Goal: Task Accomplishment & Management: Manage account settings

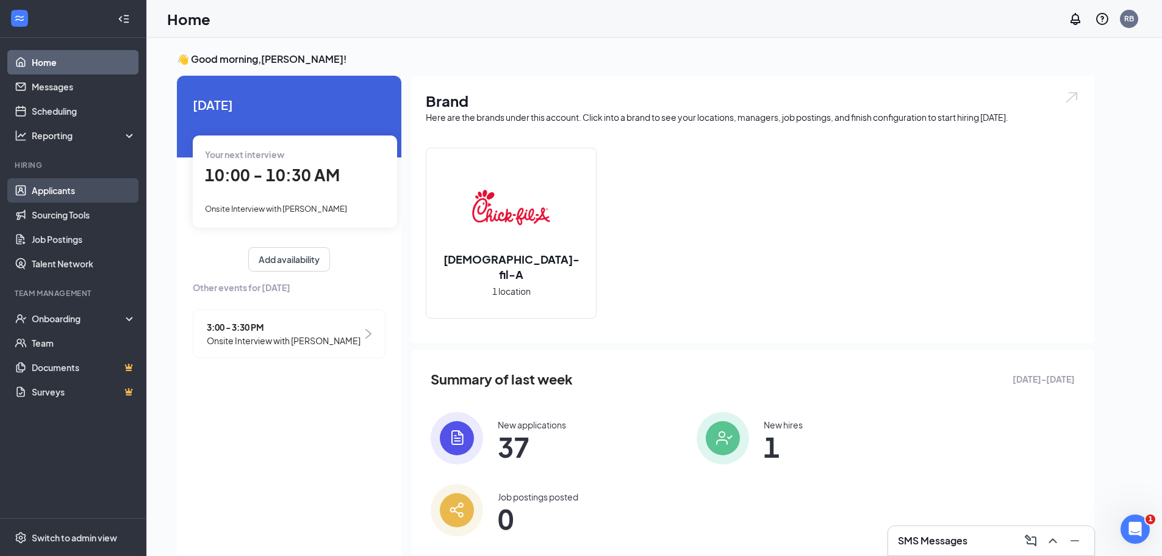
click at [98, 187] on link "Applicants" at bounding box center [84, 190] width 104 height 24
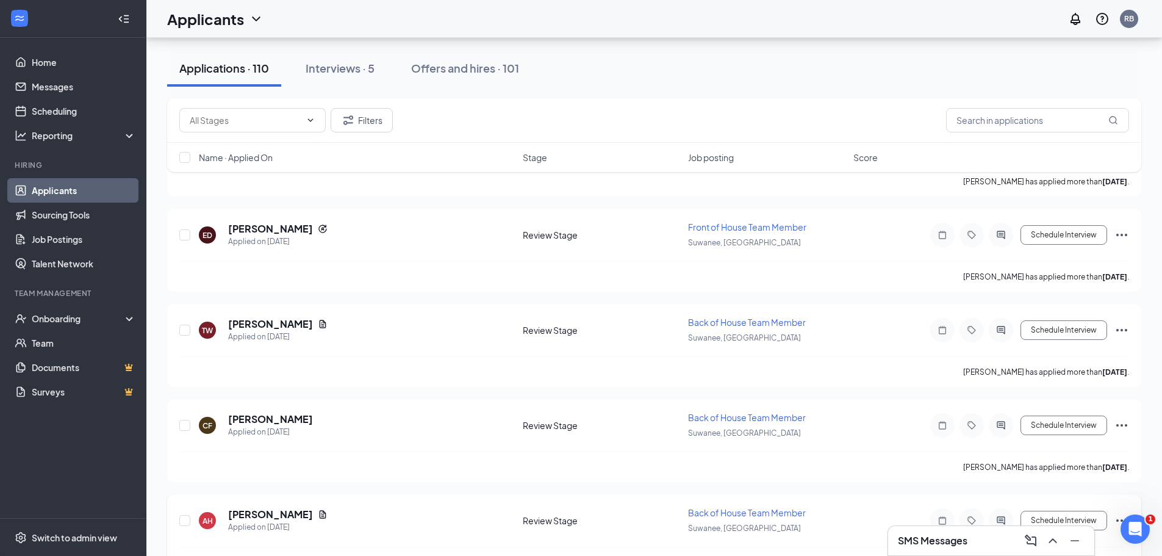
scroll to position [488, 0]
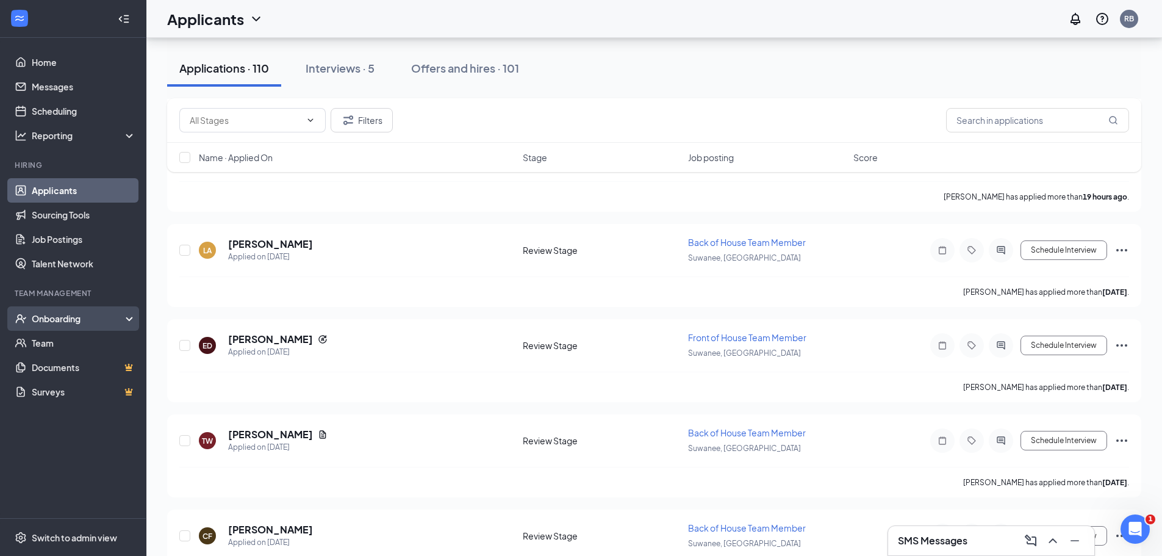
click at [74, 317] on div "Onboarding" at bounding box center [79, 318] width 94 height 12
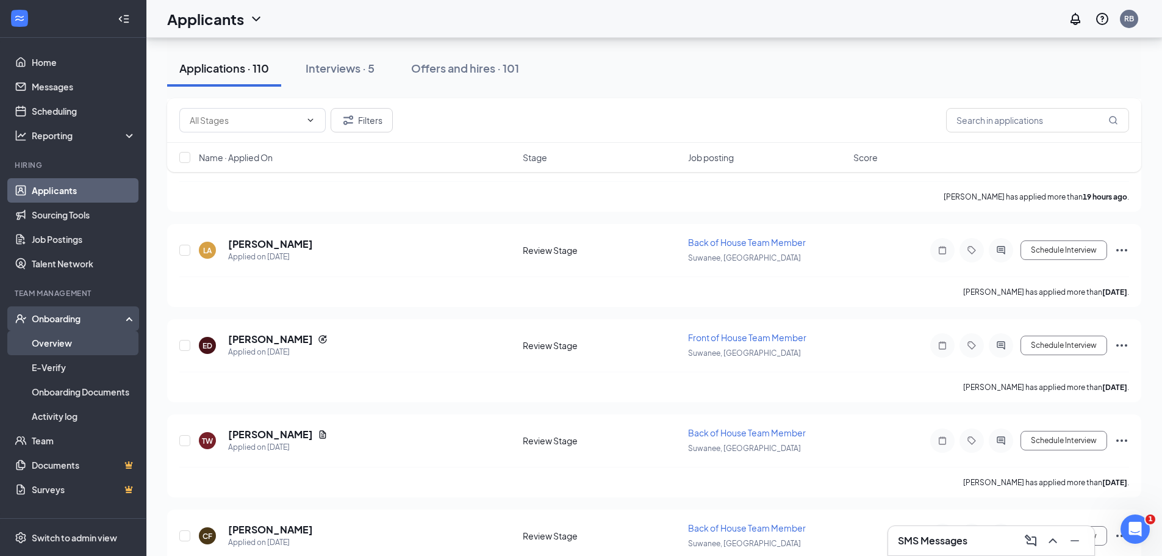
click at [62, 339] on link "Overview" at bounding box center [84, 343] width 104 height 24
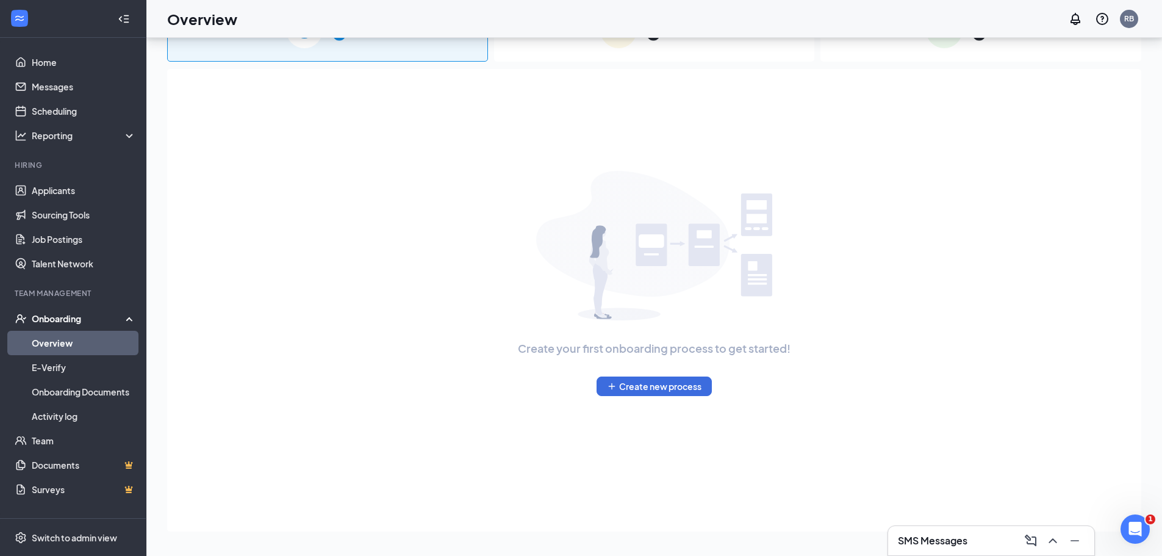
scroll to position [55, 0]
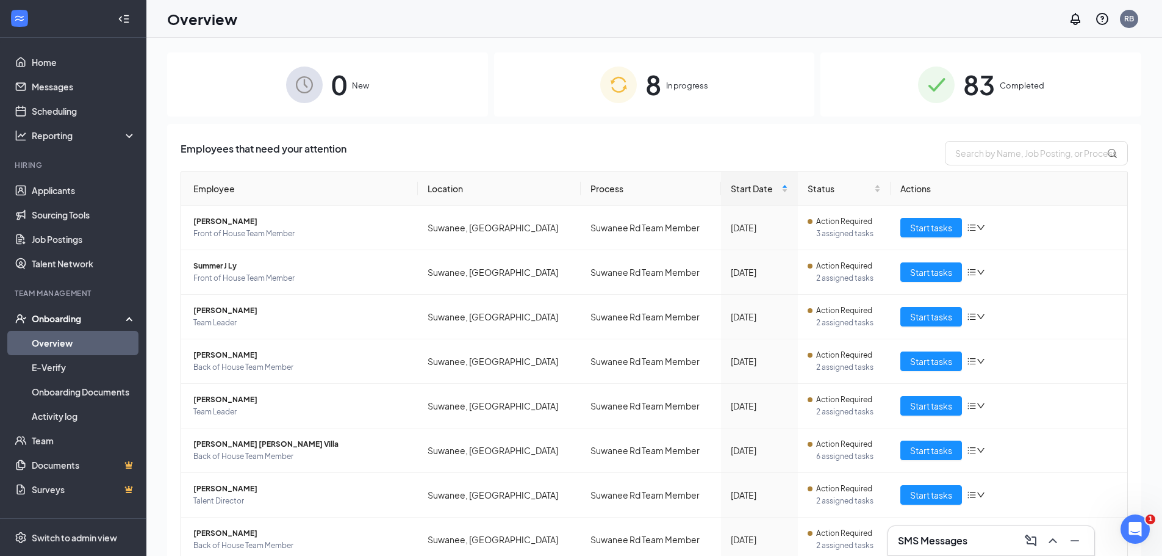
click at [696, 96] on div "8 In progress" at bounding box center [654, 84] width 321 height 64
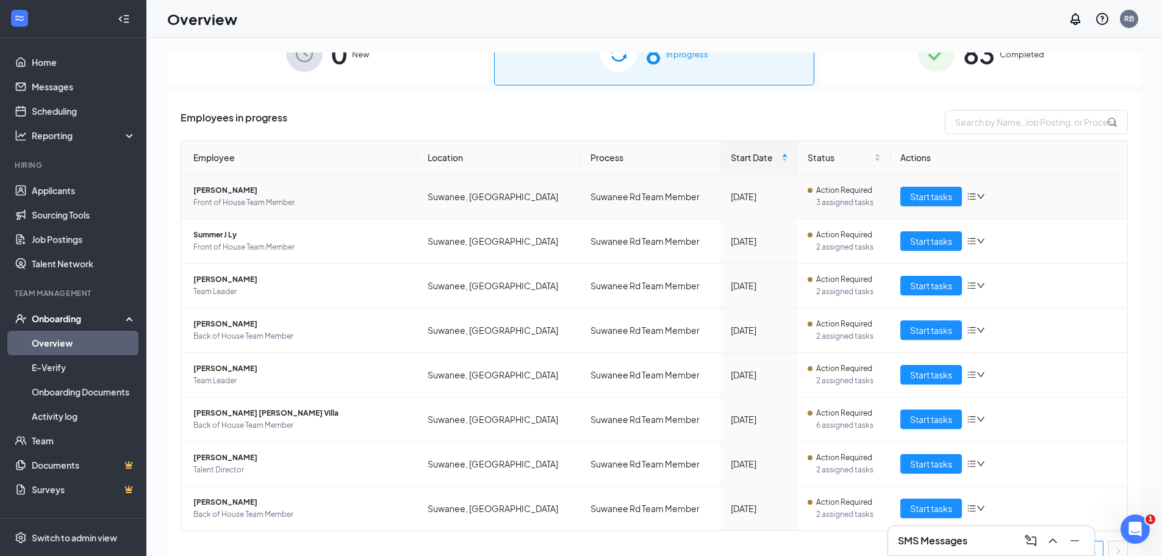
scroll to position [48, 0]
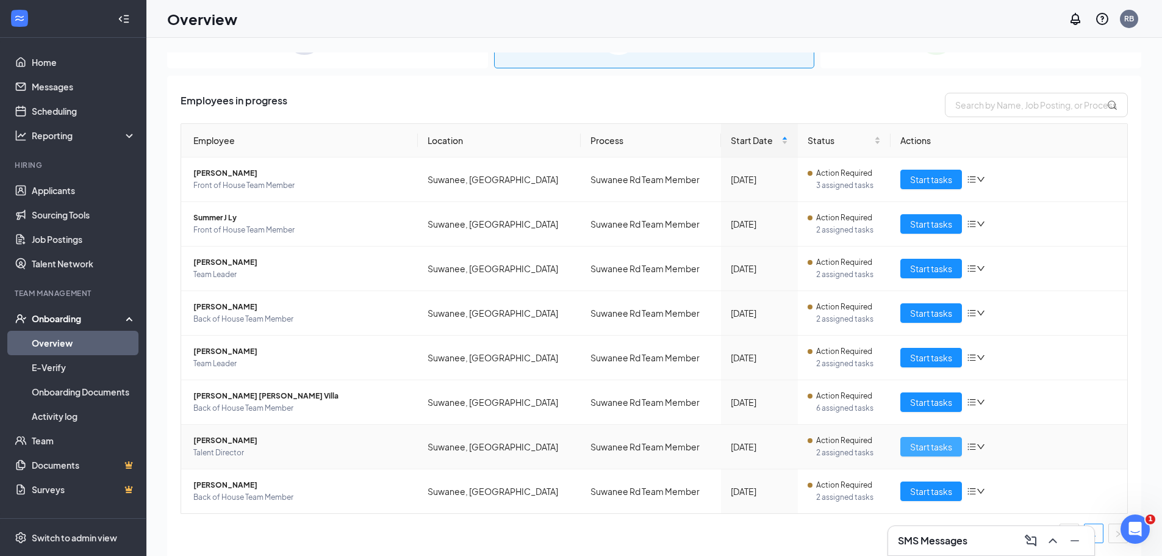
click at [934, 447] on span "Start tasks" at bounding box center [931, 446] width 42 height 13
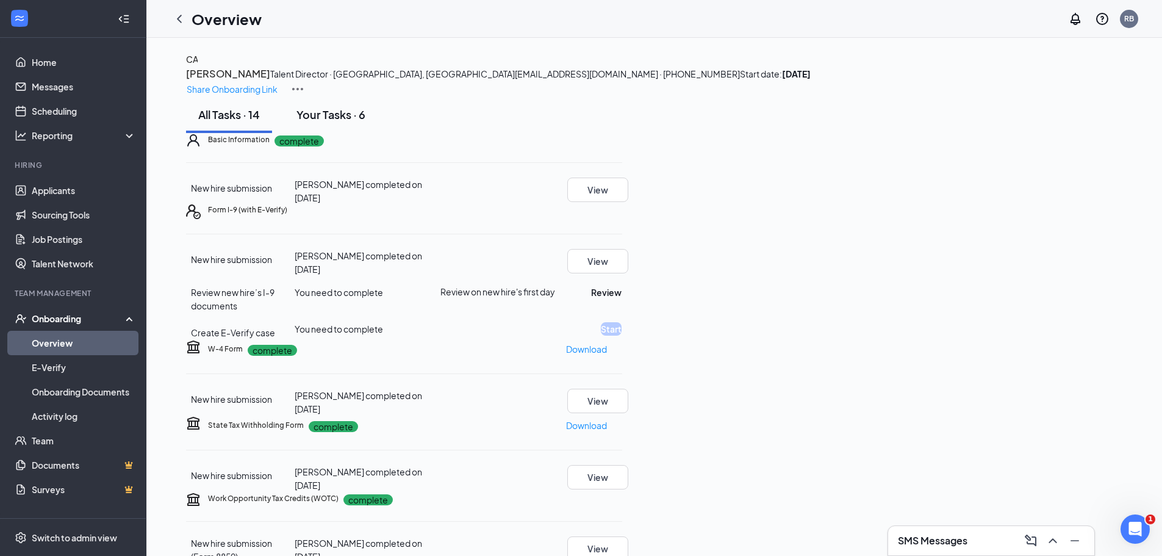
click at [323, 122] on div "Your Tasks · 6" at bounding box center [331, 114] width 69 height 15
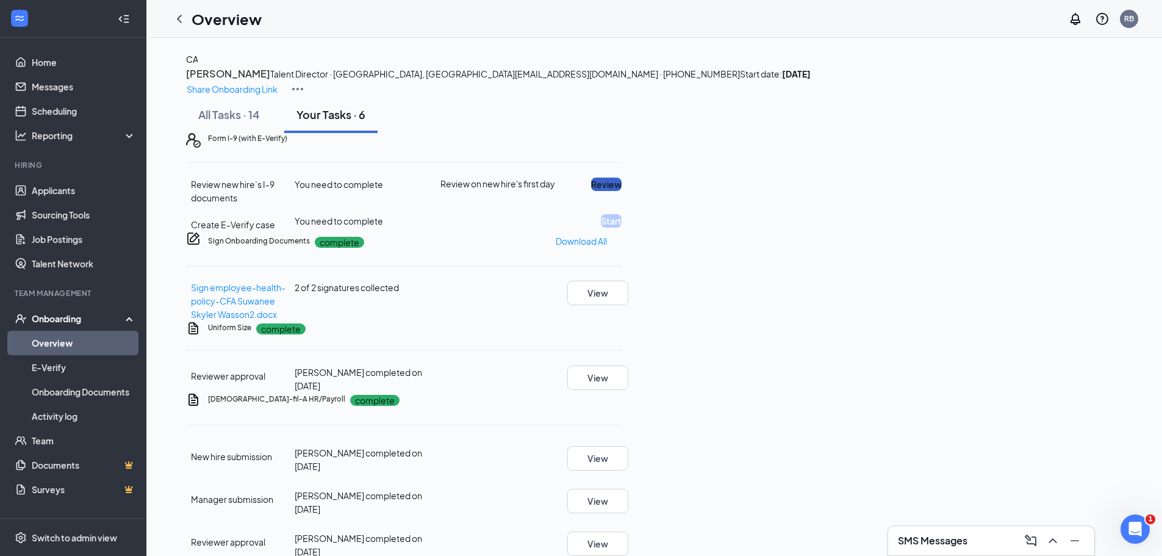
click at [622, 191] on button "Review" at bounding box center [606, 184] width 31 height 13
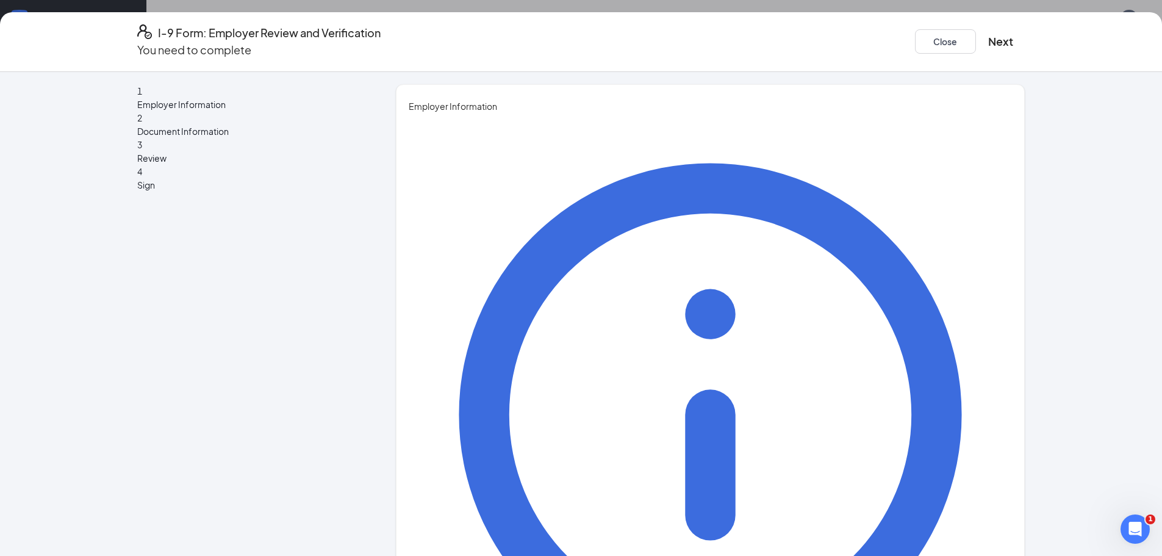
type input "Ronald"
type input "Brooks"
type input "Managing Partner"
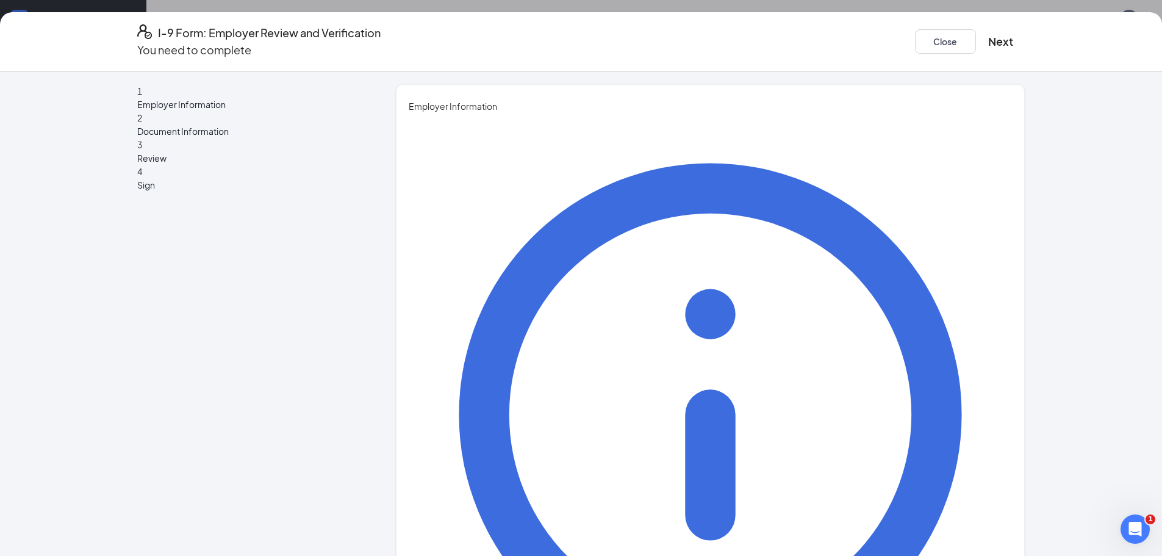
type input "ronbrooke217@gmail.com"
type input "2293227209"
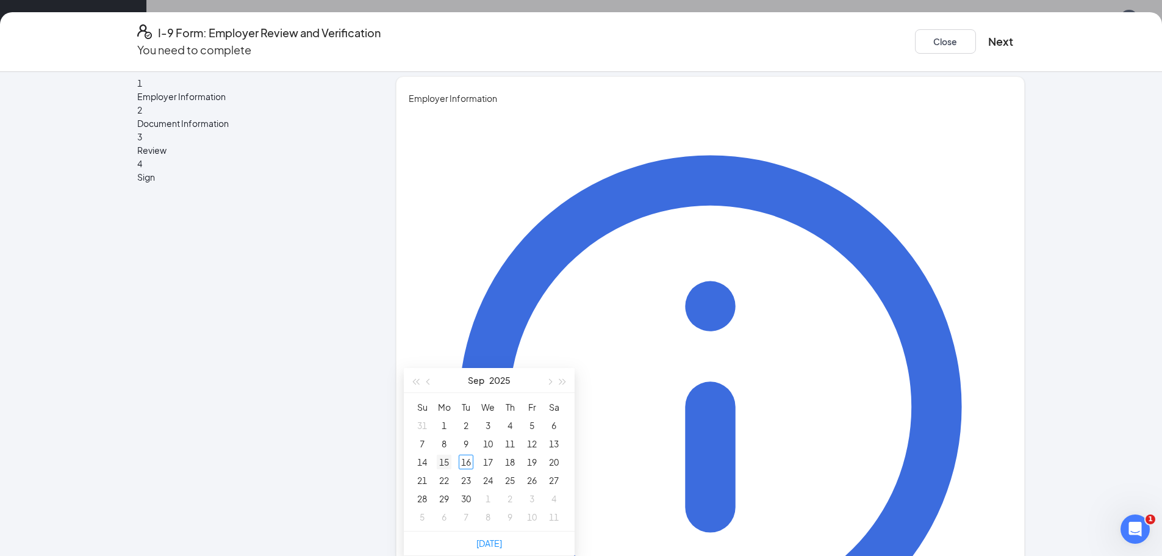
type input "09/15/2025"
click at [446, 455] on div "15" at bounding box center [444, 462] width 15 height 15
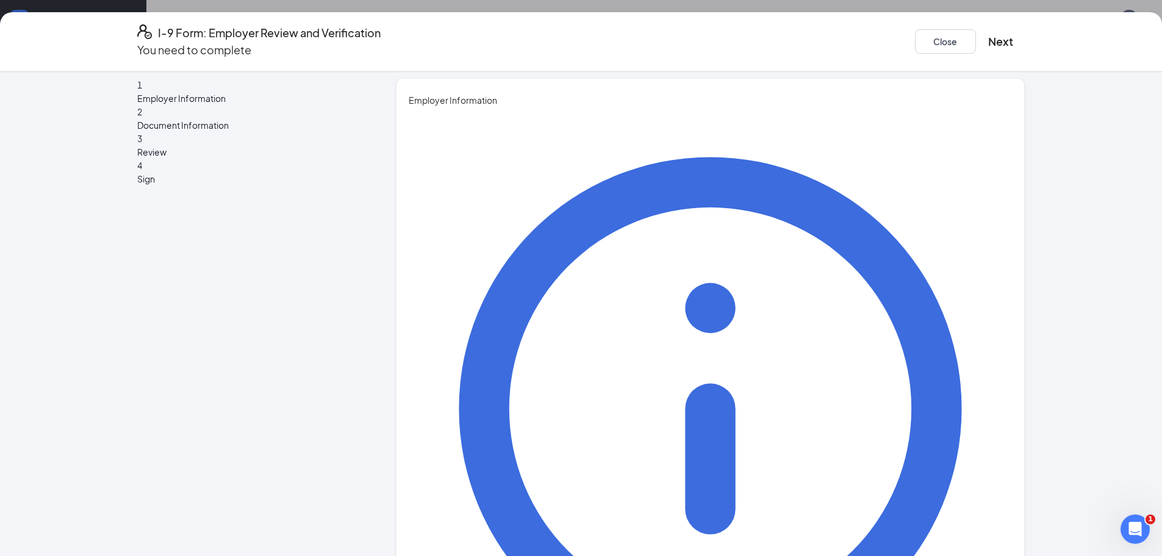
scroll to position [8, 0]
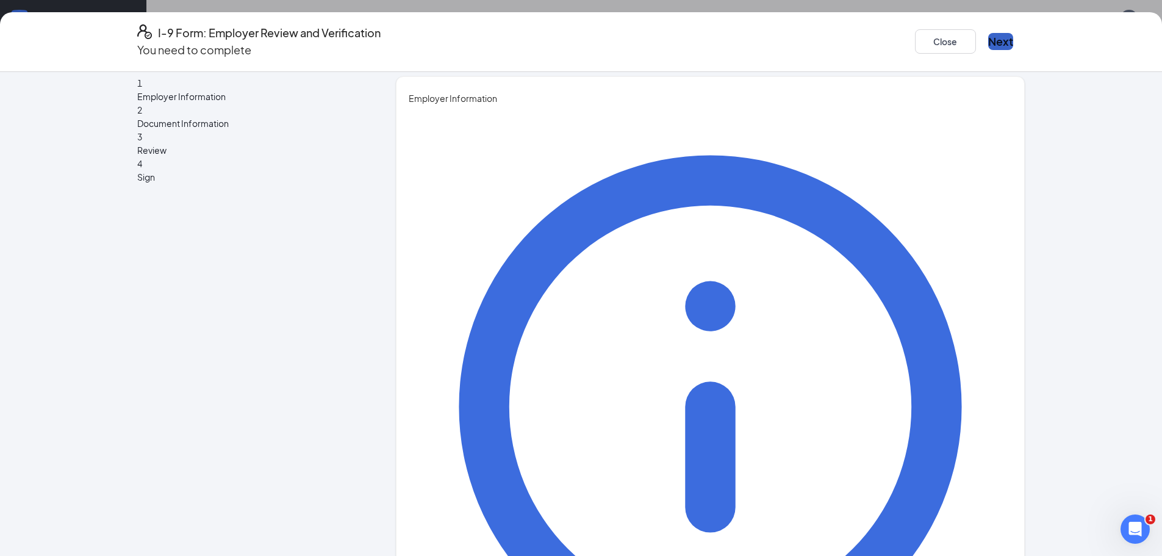
click at [988, 33] on button "Next" at bounding box center [1000, 41] width 25 height 17
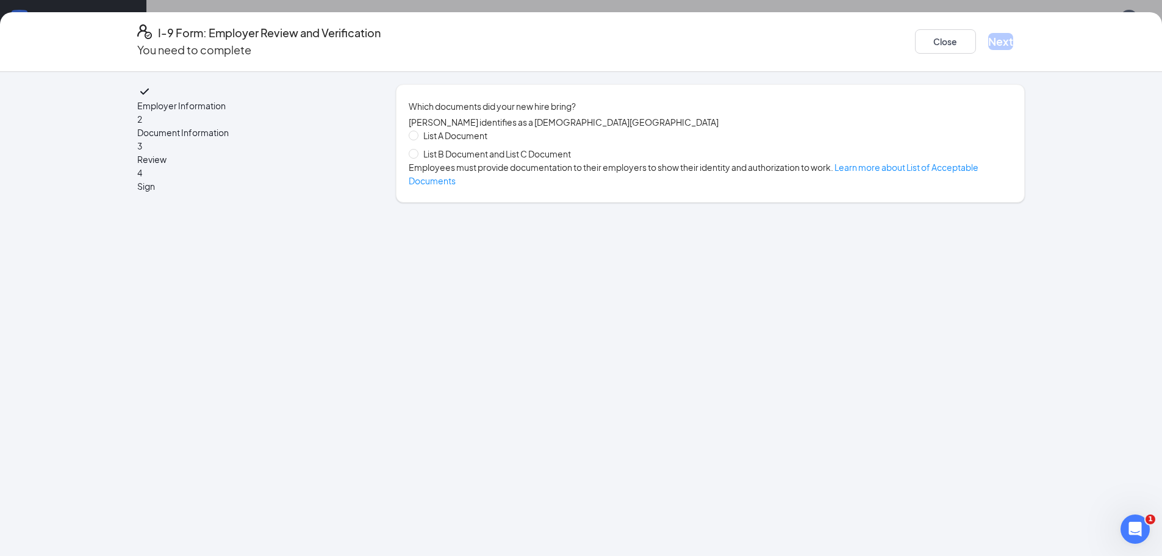
scroll to position [0, 0]
click at [414, 157] on input "List B Document and List C Document" at bounding box center [413, 153] width 9 height 9
radio input "true"
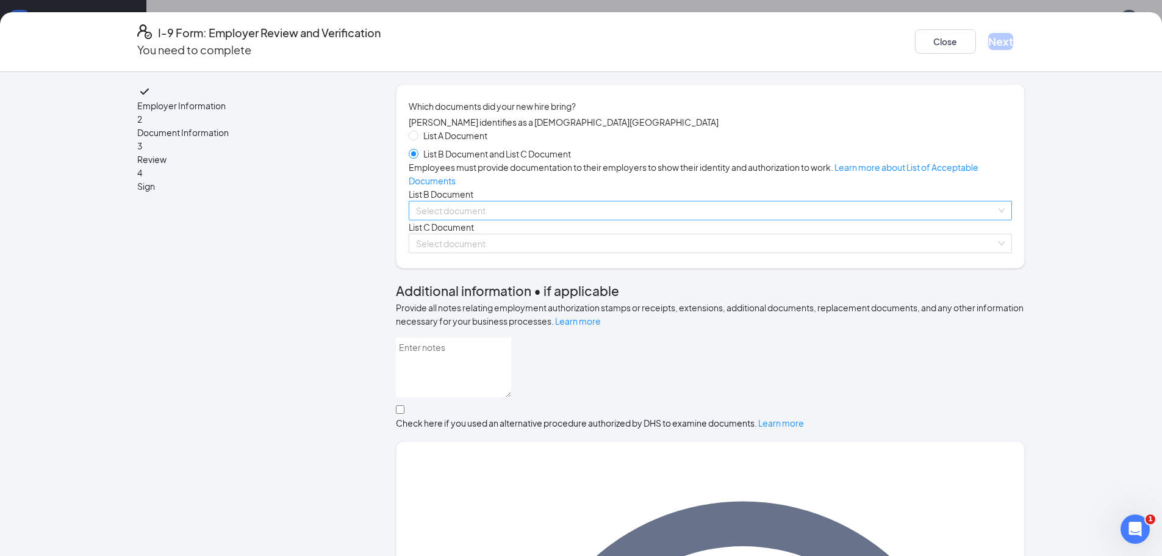
click at [648, 220] on input "search" at bounding box center [706, 210] width 580 height 18
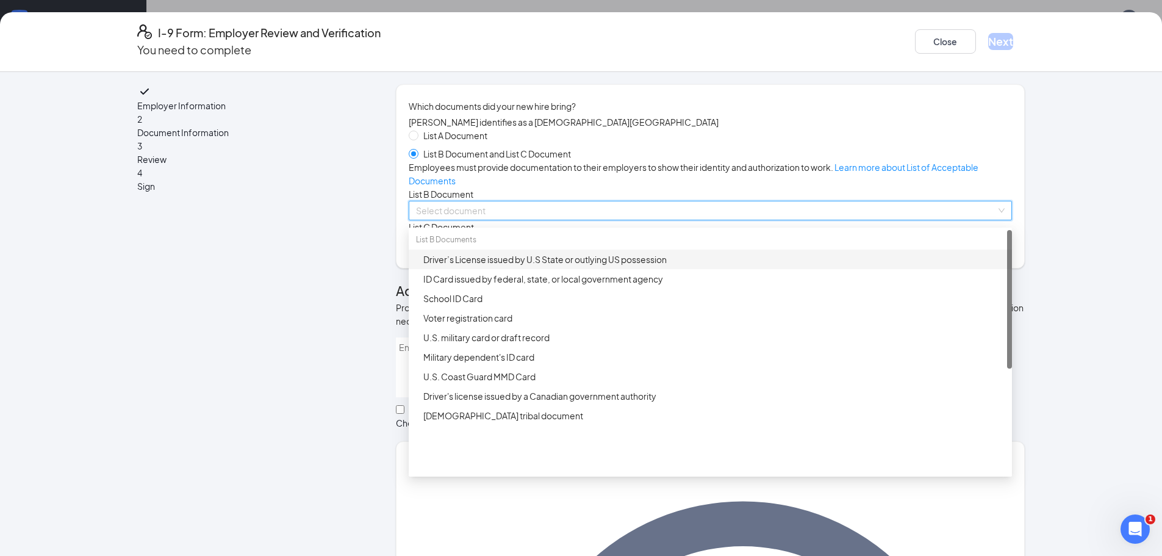
click at [642, 266] on div "Driver’s License issued by U.S State or outlying US possession" at bounding box center [714, 259] width 582 height 13
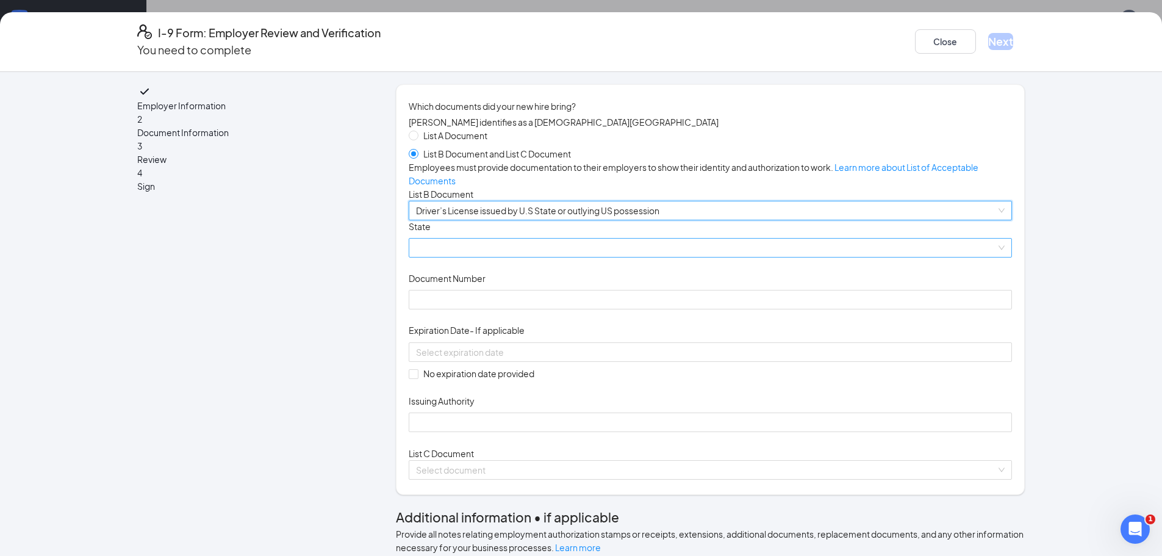
click at [593, 257] on span at bounding box center [710, 248] width 589 height 18
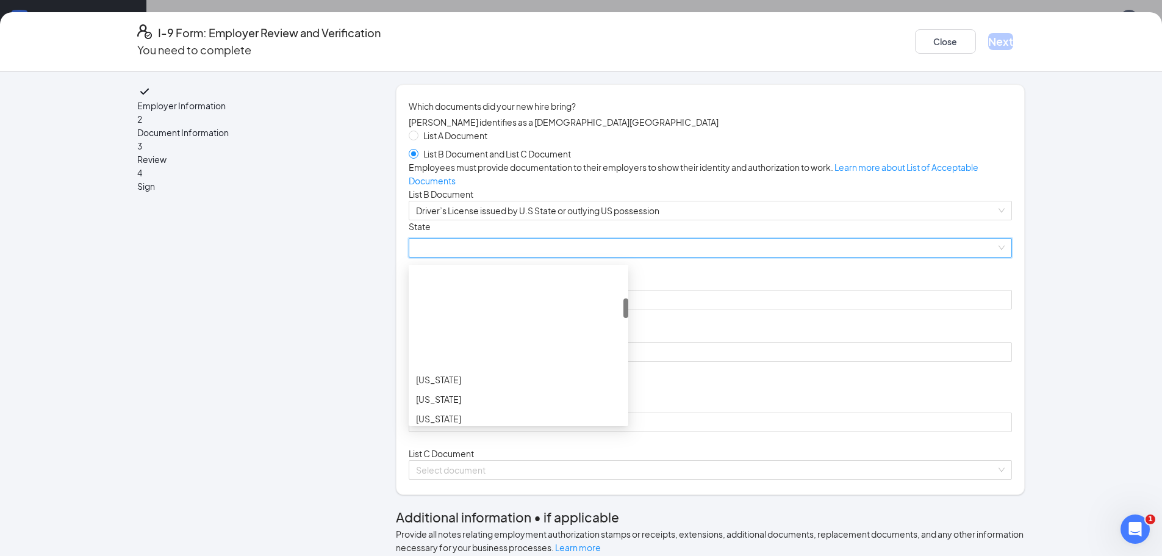
scroll to position [305, 0]
click at [467, 279] on div "Georgia" at bounding box center [518, 271] width 205 height 13
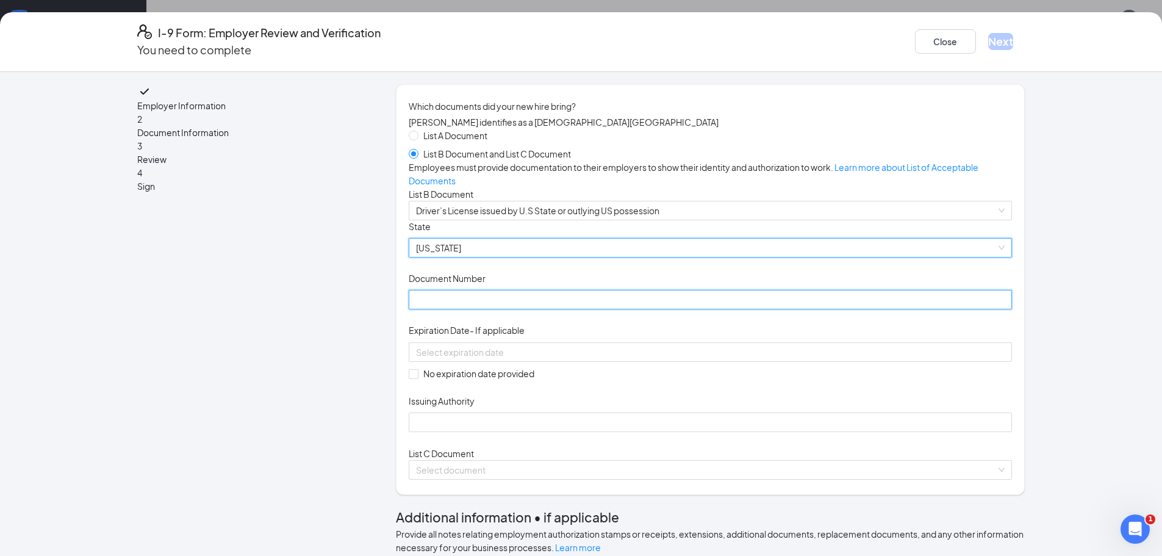
click at [567, 309] on input "Document Number" at bounding box center [710, 300] width 603 height 20
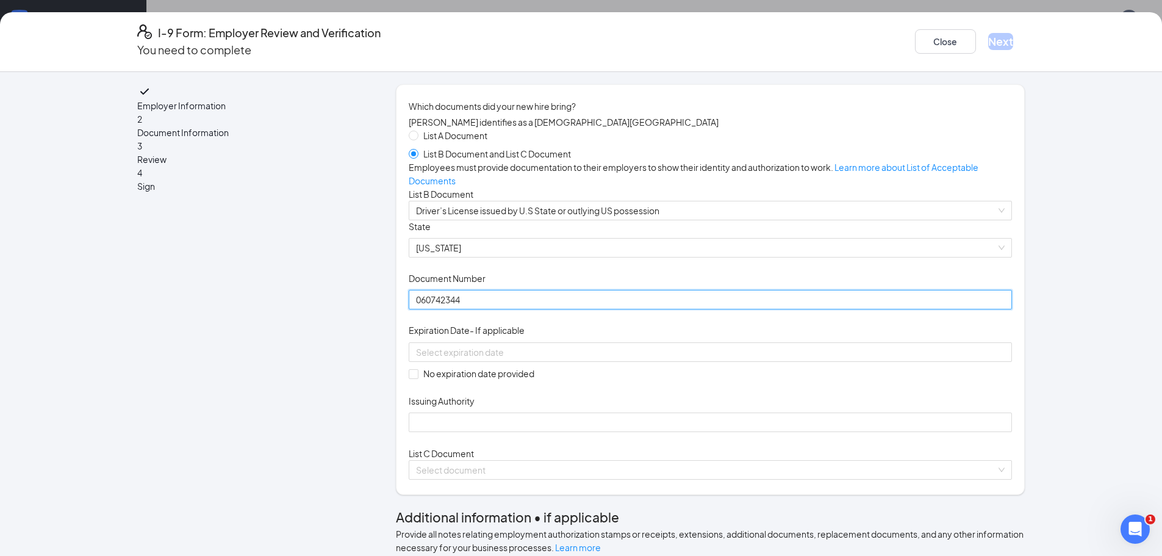
type input "060742344"
click at [791, 405] on div "Document Title Driver’s License issued by U.S State or outlying US possession S…" at bounding box center [710, 326] width 603 height 212
click at [530, 359] on input at bounding box center [709, 351] width 586 height 13
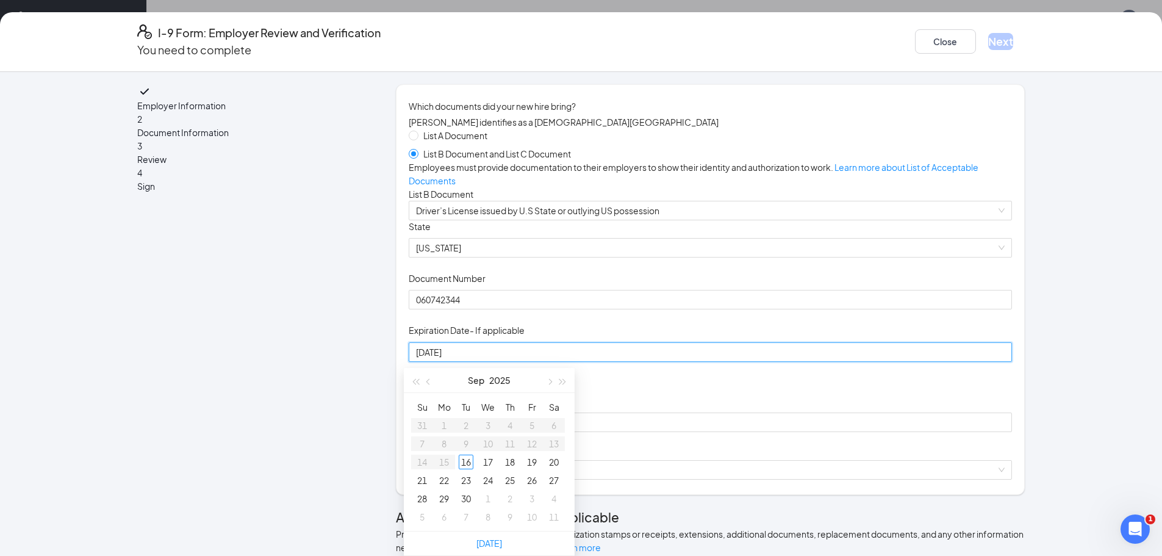
type input "09/19/2025"
click at [565, 368] on button "button" at bounding box center [562, 380] width 13 height 24
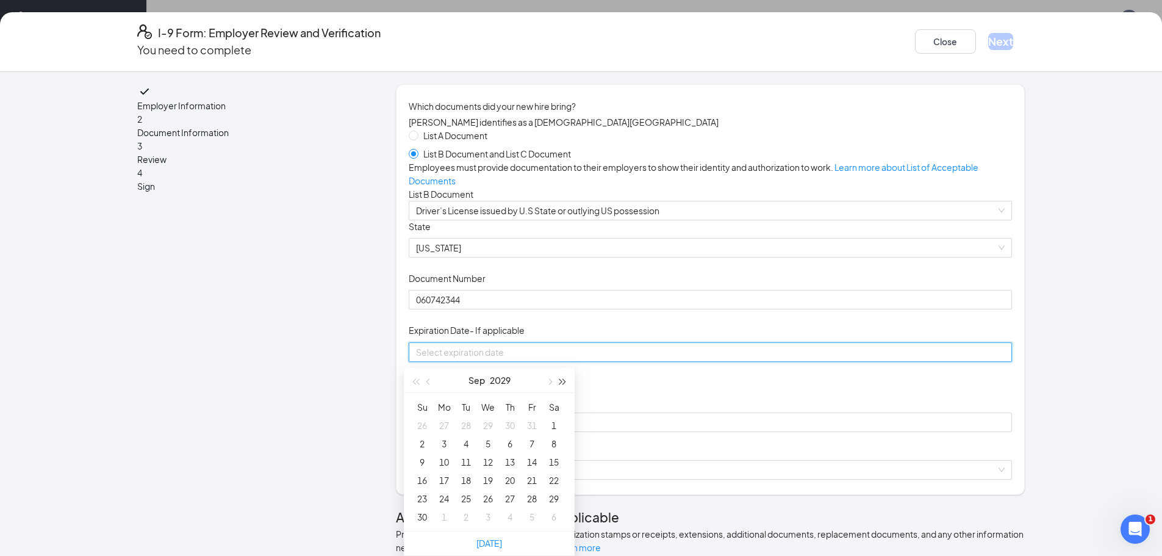
click at [565, 368] on button "button" at bounding box center [562, 380] width 13 height 24
click at [510, 436] on div "12" at bounding box center [510, 443] width 15 height 15
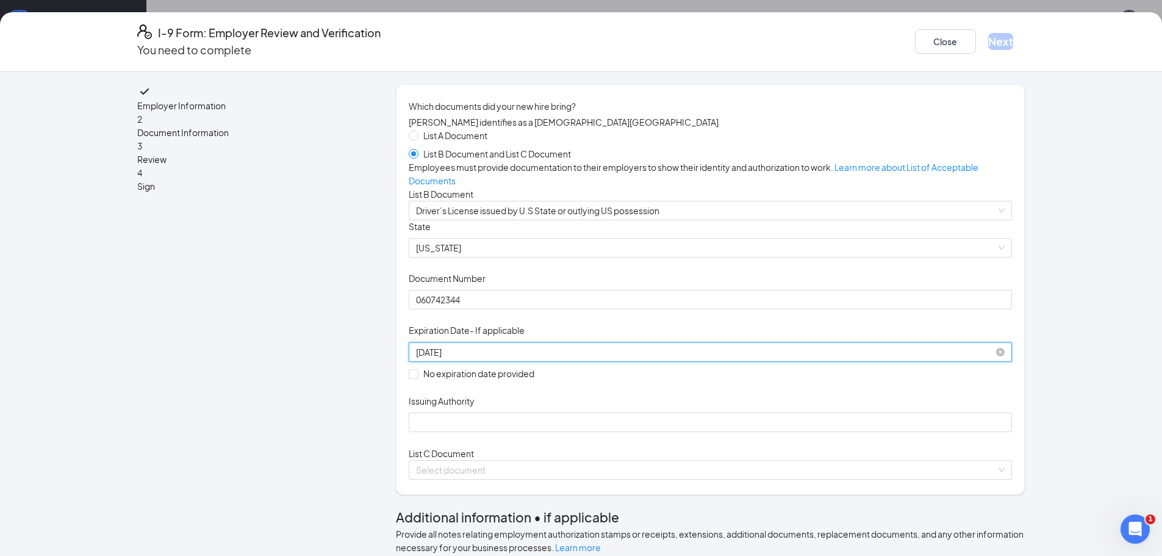
click at [608, 359] on div "09/12/2030" at bounding box center [710, 351] width 589 height 13
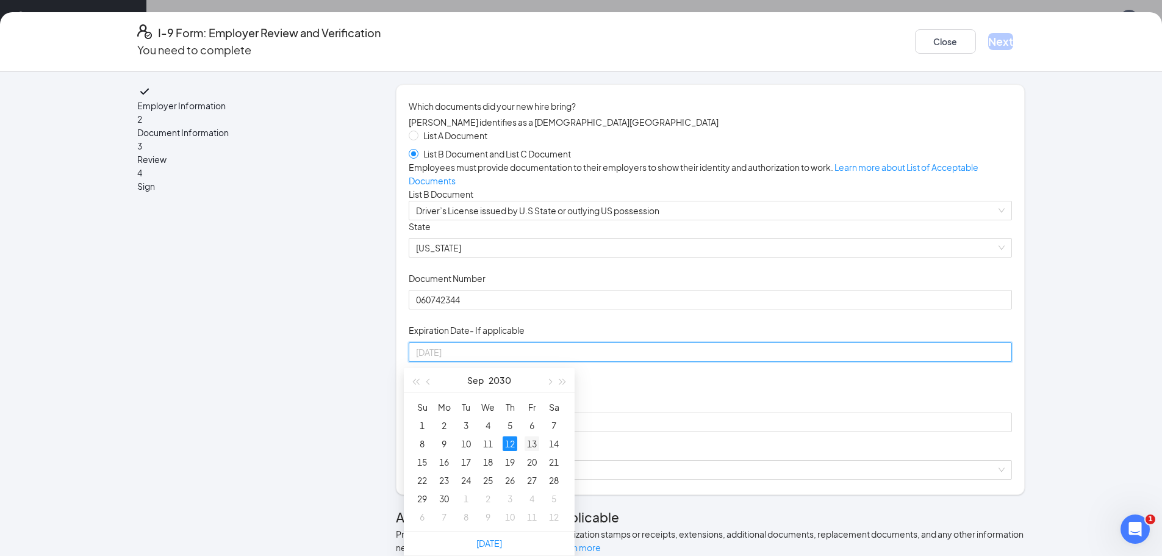
type input "09/13/2030"
click at [527, 436] on div "13" at bounding box center [532, 443] width 15 height 15
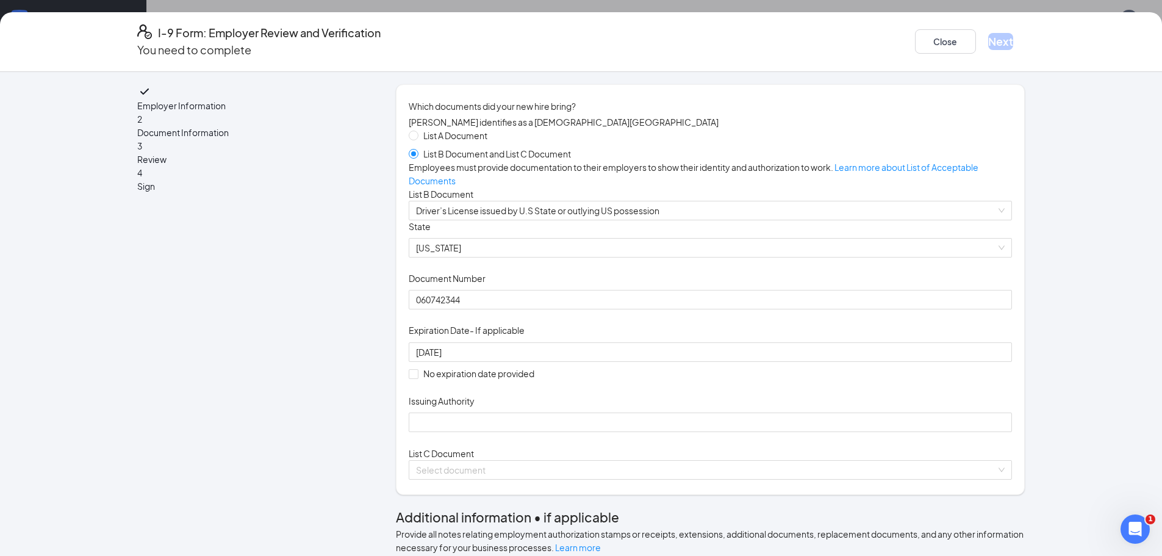
click at [783, 430] on div "Document Title Driver’s License issued by U.S State or outlying US possession S…" at bounding box center [710, 326] width 603 height 212
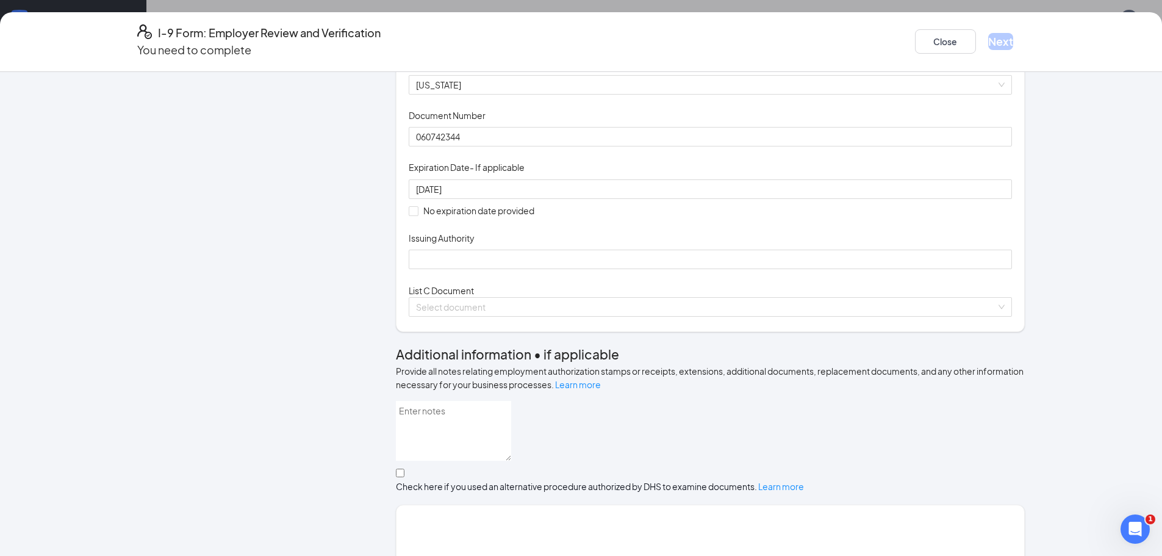
scroll to position [183, 0]
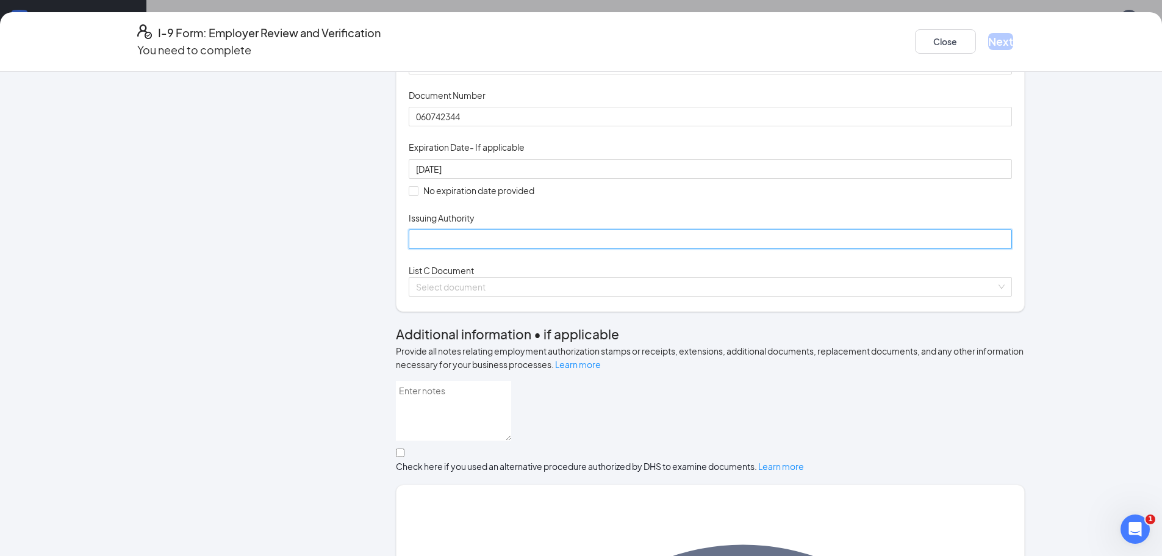
click at [570, 249] on input "Issuing Authority" at bounding box center [710, 239] width 603 height 20
type input "Georgia"
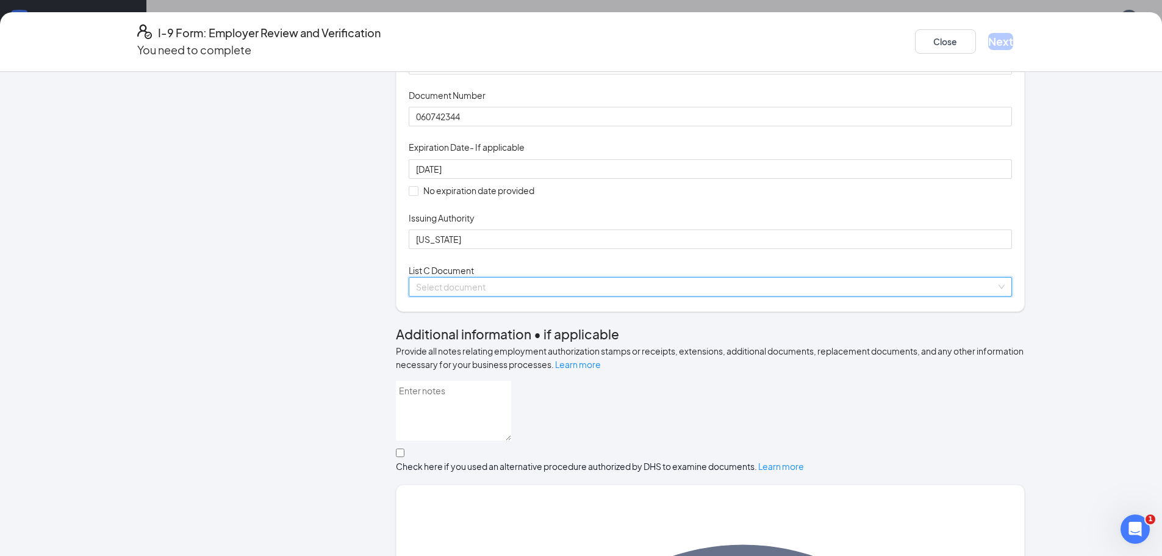
click at [597, 296] on input "search" at bounding box center [706, 287] width 580 height 18
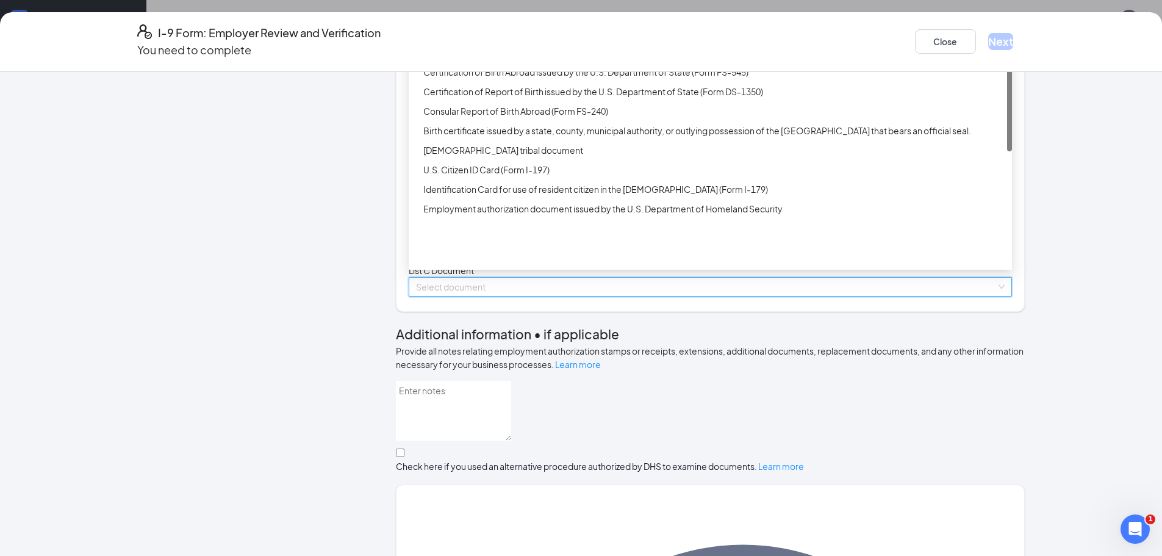
click at [463, 59] on div "Unrestricted Social Security Card" at bounding box center [714, 52] width 582 height 13
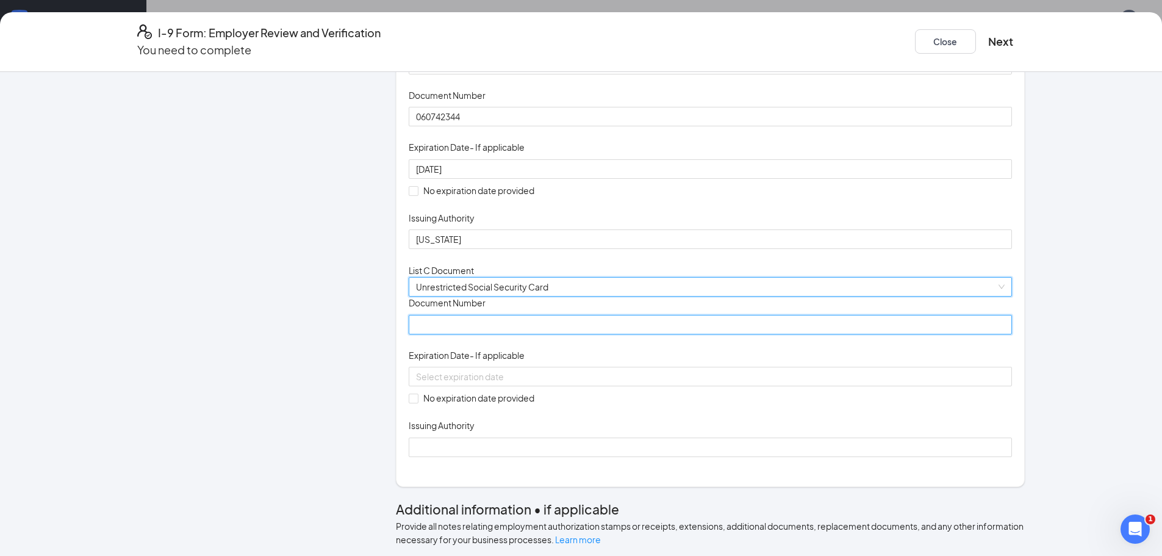
click at [546, 334] on input "Document Number" at bounding box center [710, 325] width 603 height 20
type input "672168360"
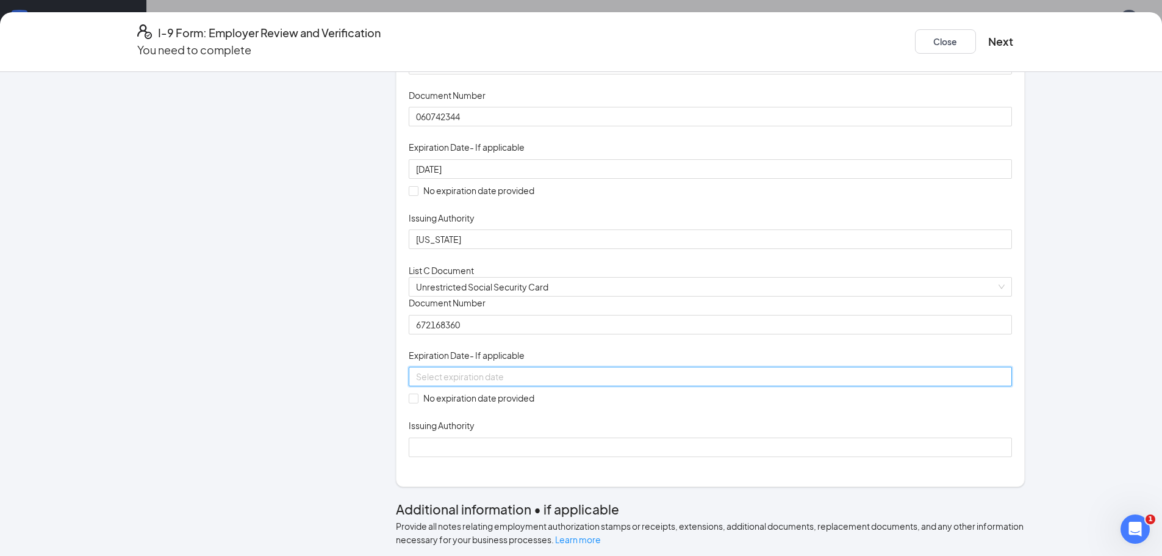
scroll to position [366, 0]
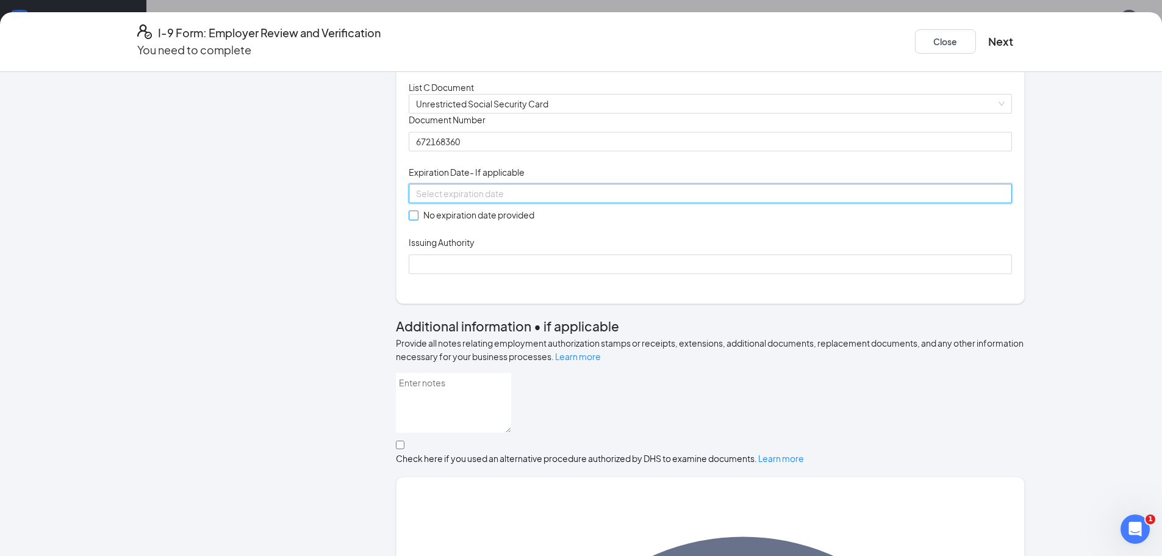
click at [411, 219] on input "No expiration date provided" at bounding box center [413, 215] width 9 height 9
checkbox input "true"
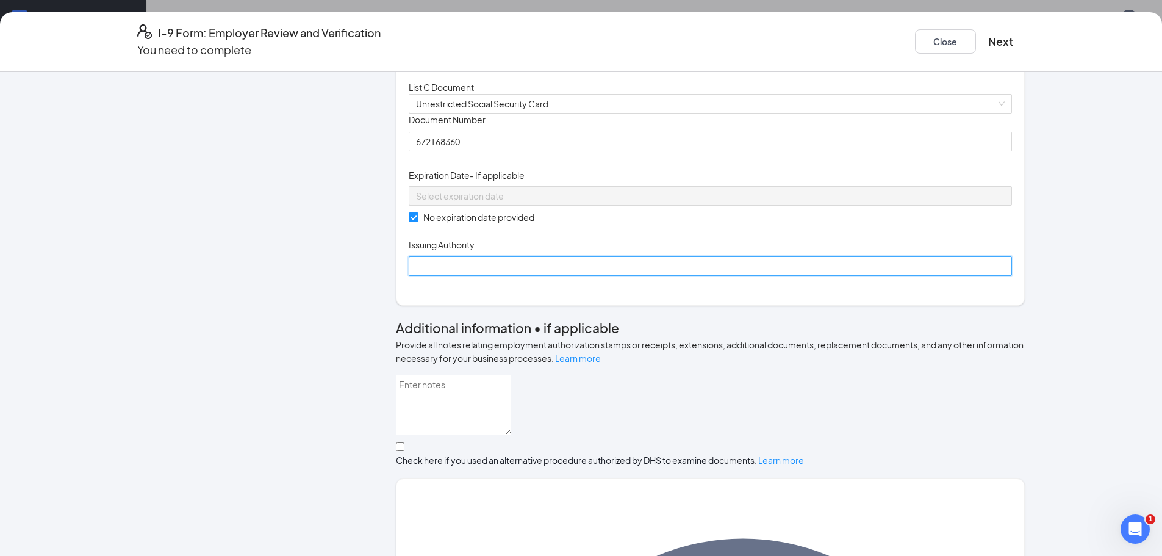
click at [519, 276] on input "Issuing Authority" at bounding box center [710, 266] width 603 height 20
type input "US"
click at [1106, 389] on div "Employer Information 2 Document Information 3 Review 4 Sign Which documents did…" at bounding box center [581, 314] width 1162 height 484
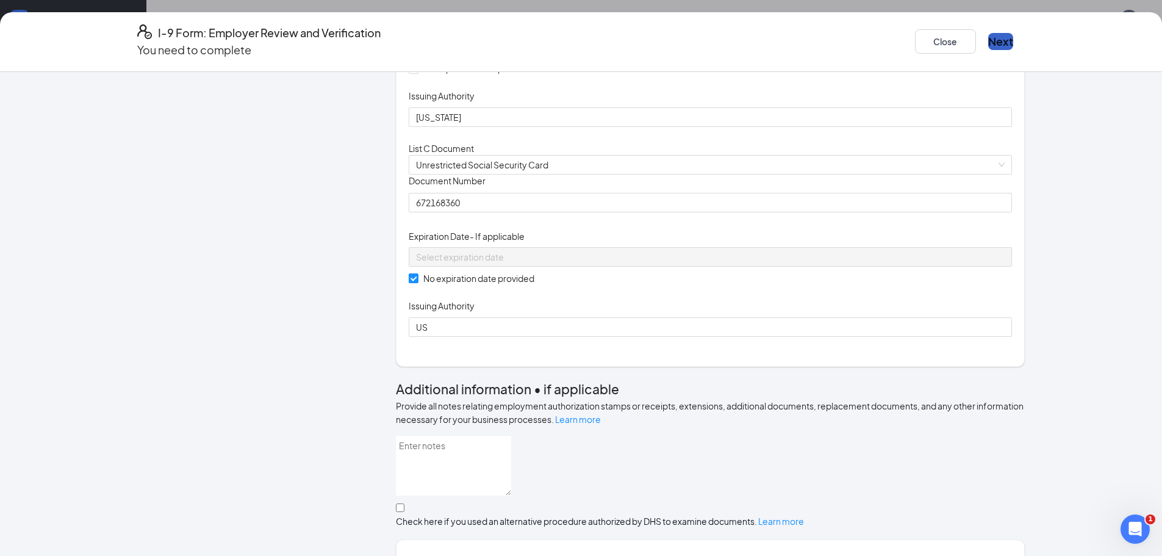
click at [988, 45] on button "Next" at bounding box center [1000, 41] width 25 height 17
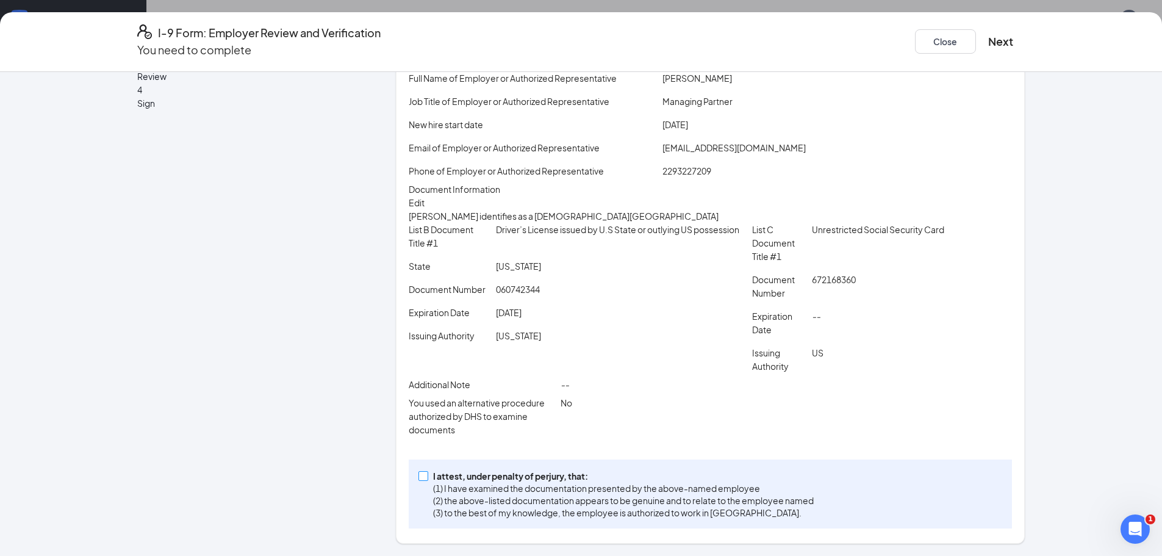
click at [419, 477] on input "I attest, under penalty of perjury, that: (1) I have examined the documentation…" at bounding box center [423, 475] width 9 height 9
checkbox input "true"
click at [988, 33] on button "Next" at bounding box center [1000, 41] width 25 height 17
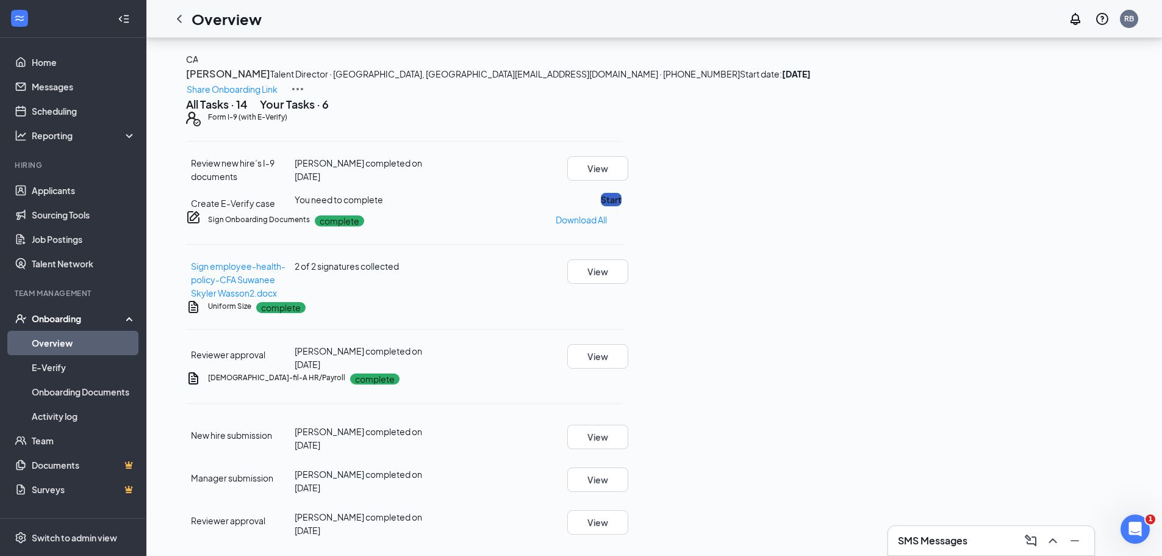
click at [622, 193] on button "Start" at bounding box center [611, 199] width 21 height 13
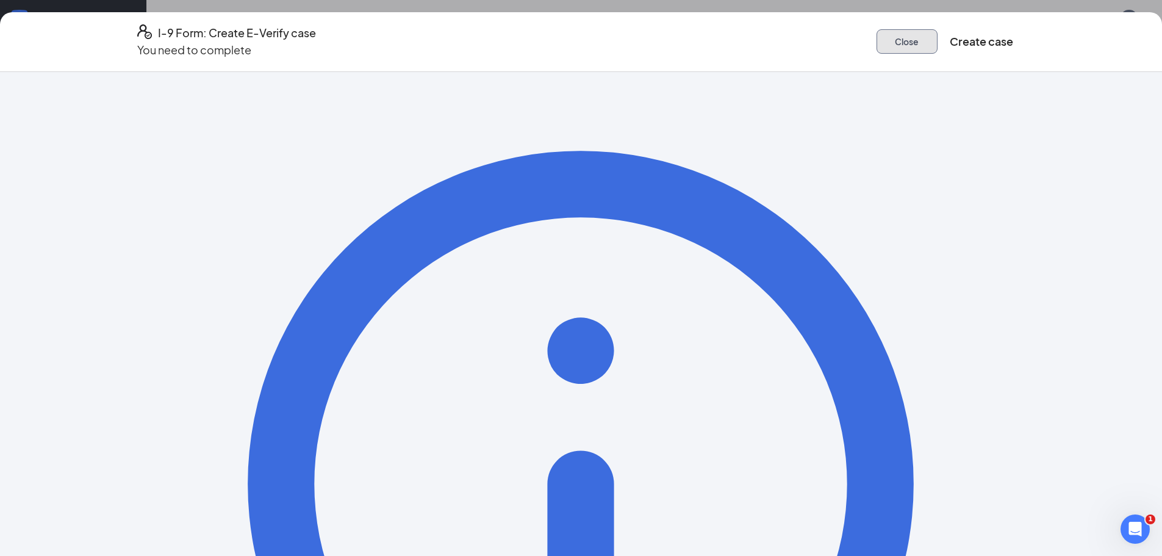
click at [891, 34] on button "Close" at bounding box center [907, 41] width 61 height 24
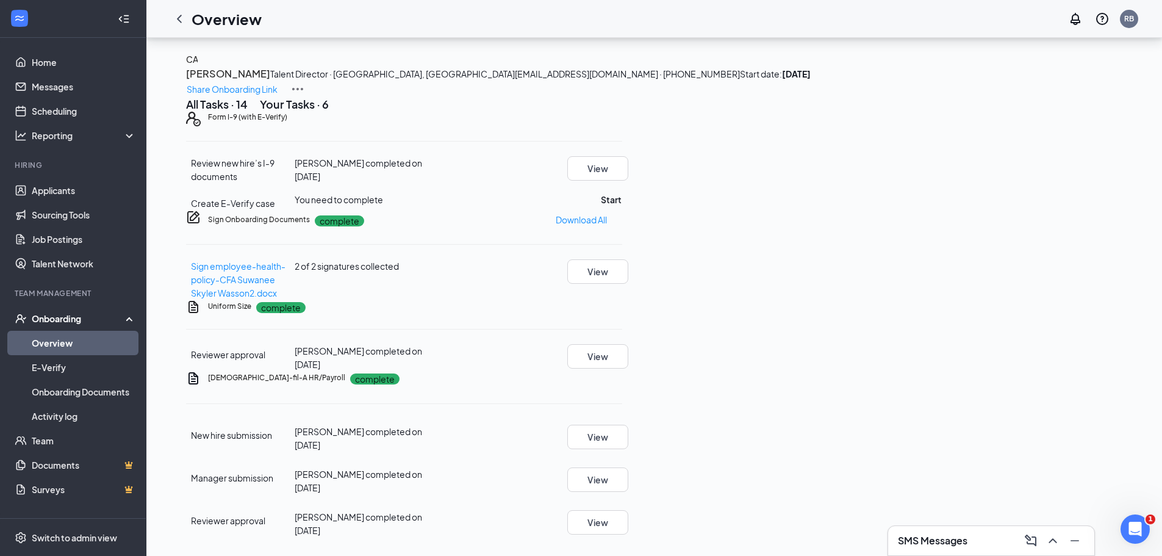
click at [622, 117] on icon "Ellipses" at bounding box center [622, 117] width 0 height 0
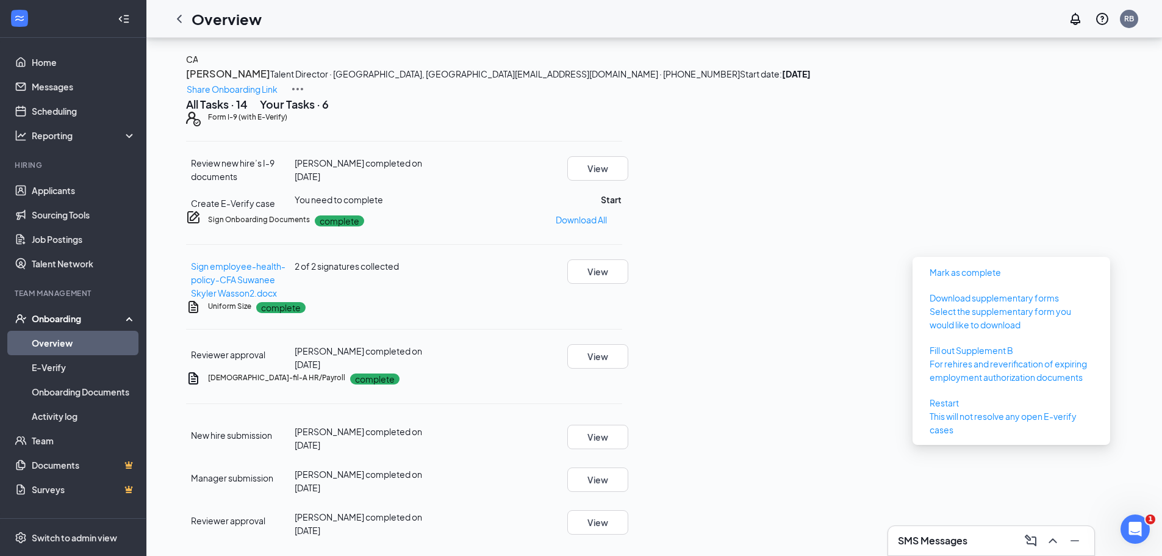
click at [1139, 64] on div "CA CARRIS ANDERSON Talent Director · Suwanee, GA carrisandersonn21@gmail.com · …" at bounding box center [654, 294] width 974 height 484
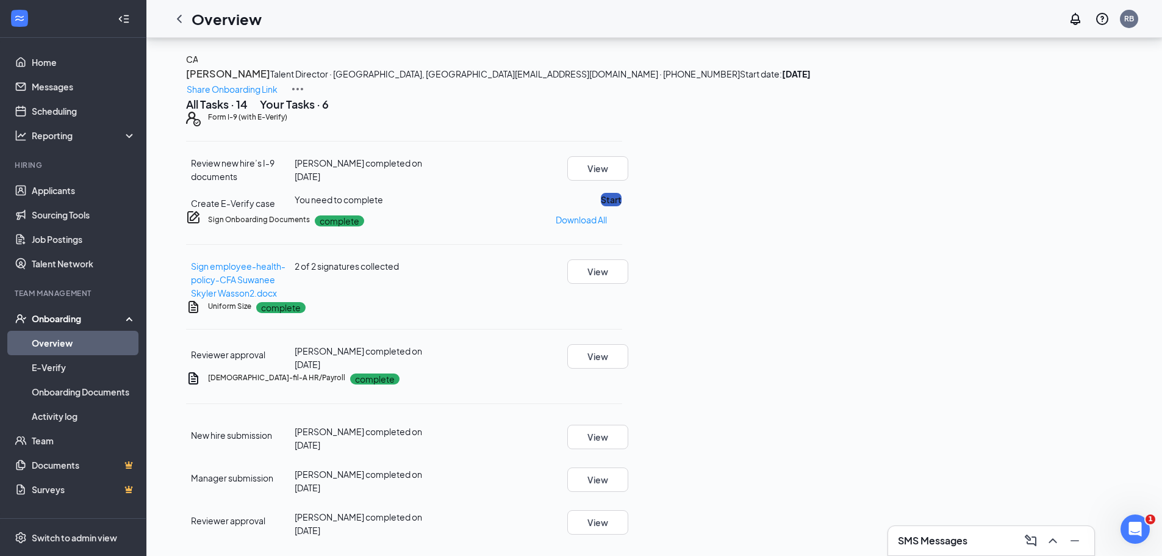
click at [622, 193] on button "Start" at bounding box center [611, 199] width 21 height 13
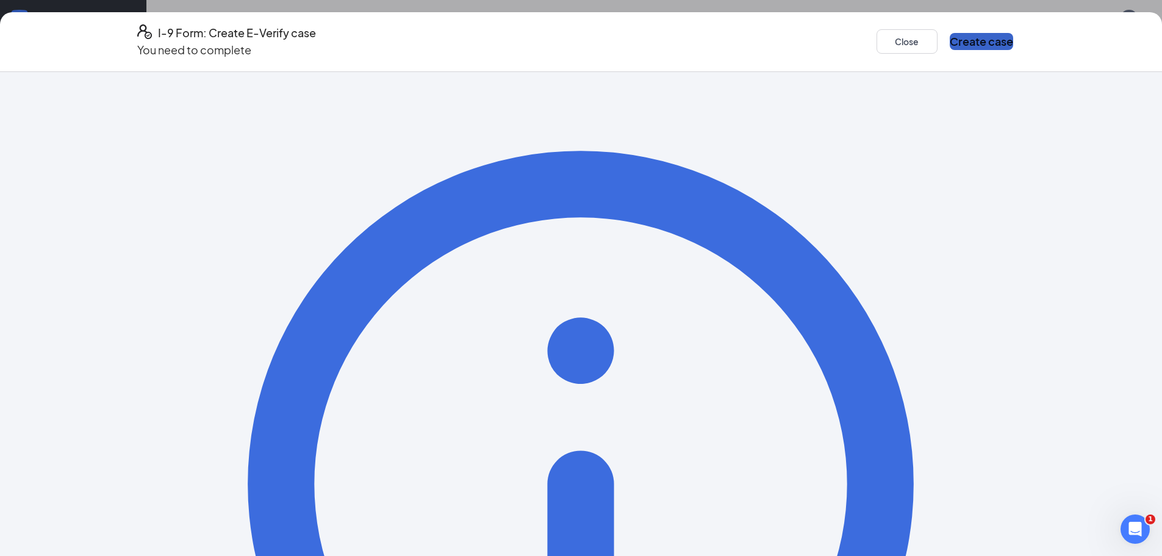
click at [971, 37] on button "Create case" at bounding box center [981, 41] width 63 height 17
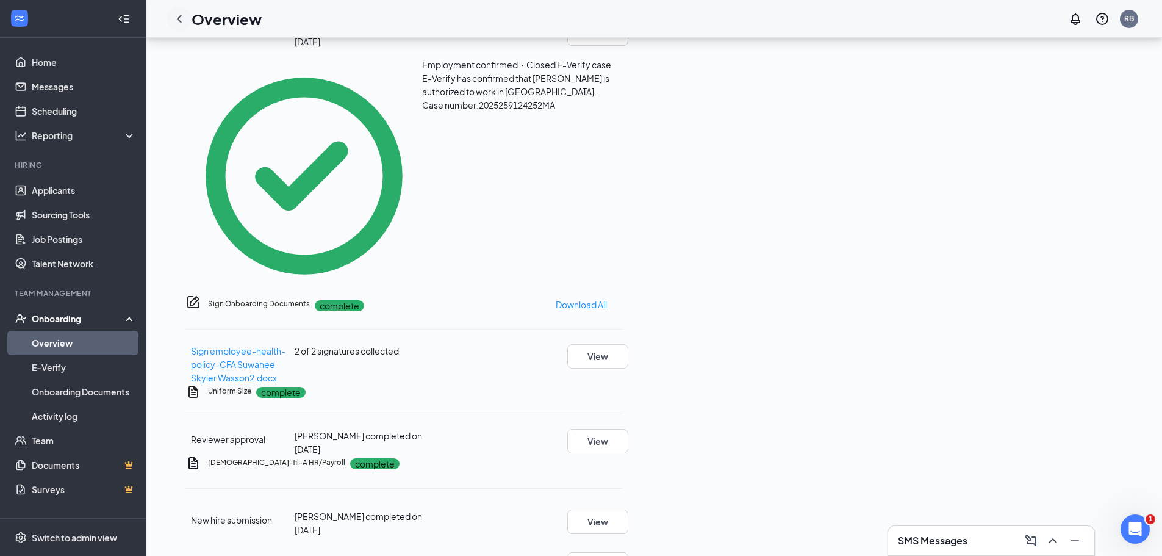
click at [176, 21] on icon "ChevronLeft" at bounding box center [179, 19] width 15 height 15
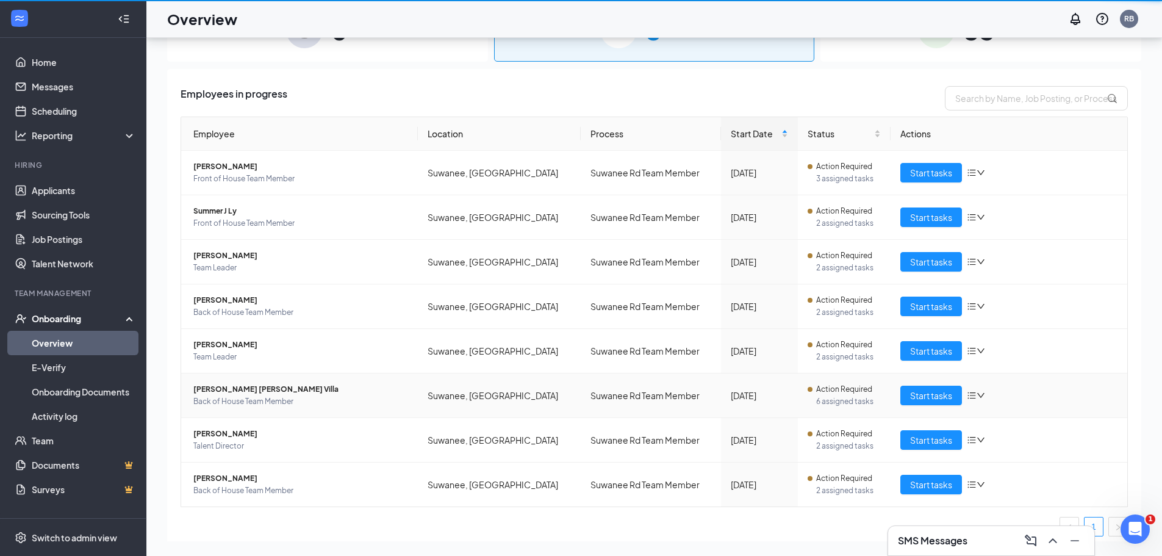
scroll to position [55, 0]
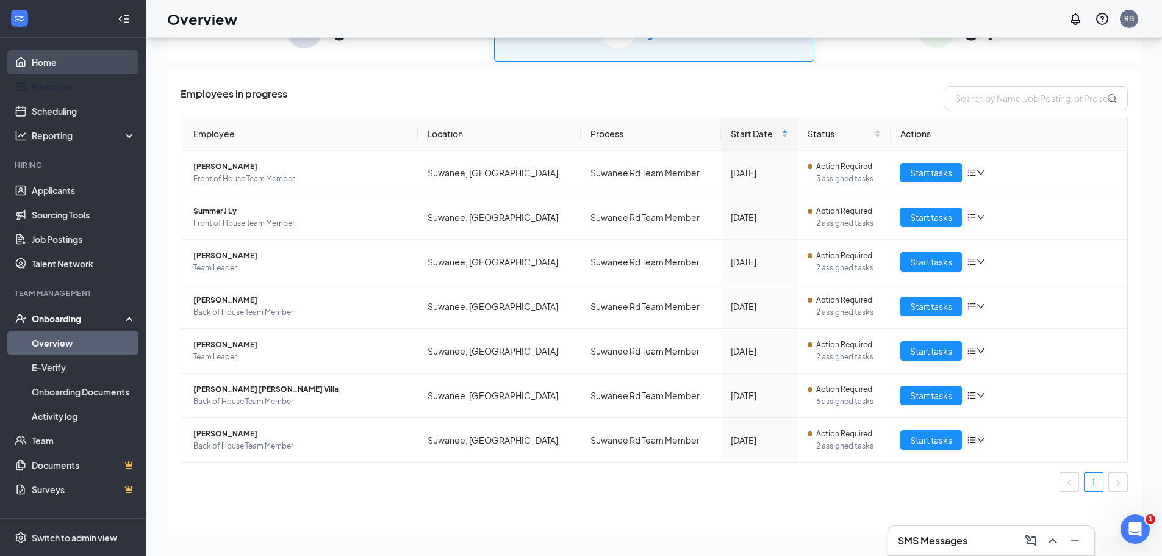
click at [32, 74] on link "Home" at bounding box center [84, 62] width 104 height 24
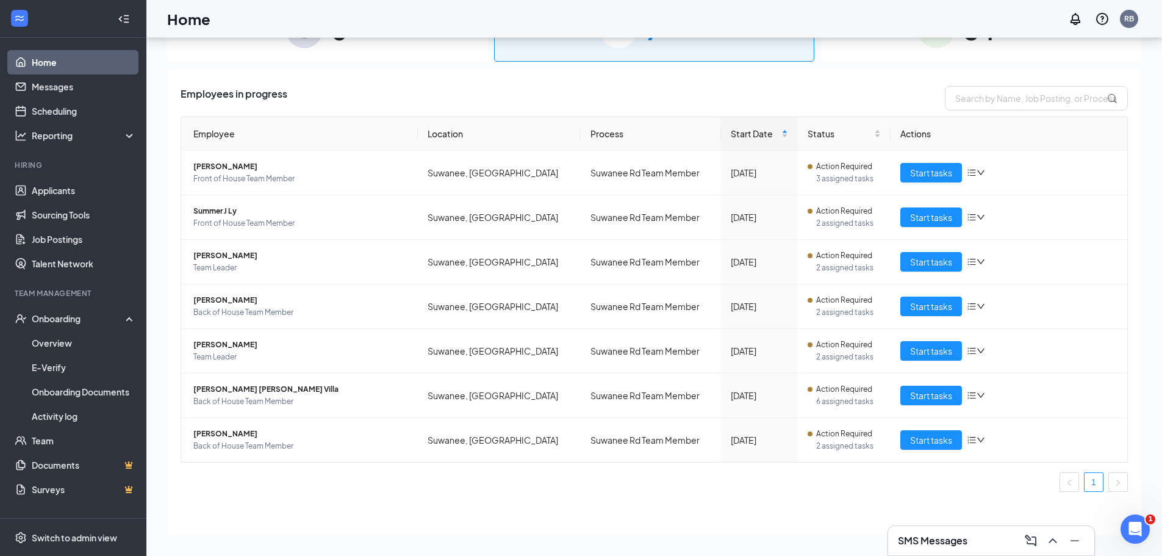
scroll to position [26, 0]
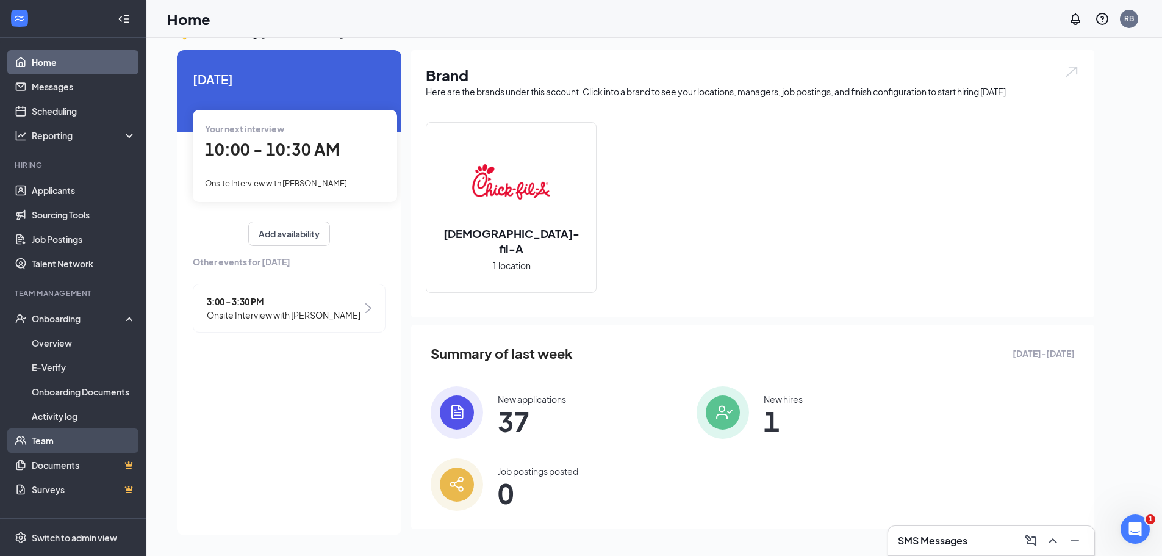
click at [62, 441] on link "Team" at bounding box center [84, 440] width 104 height 24
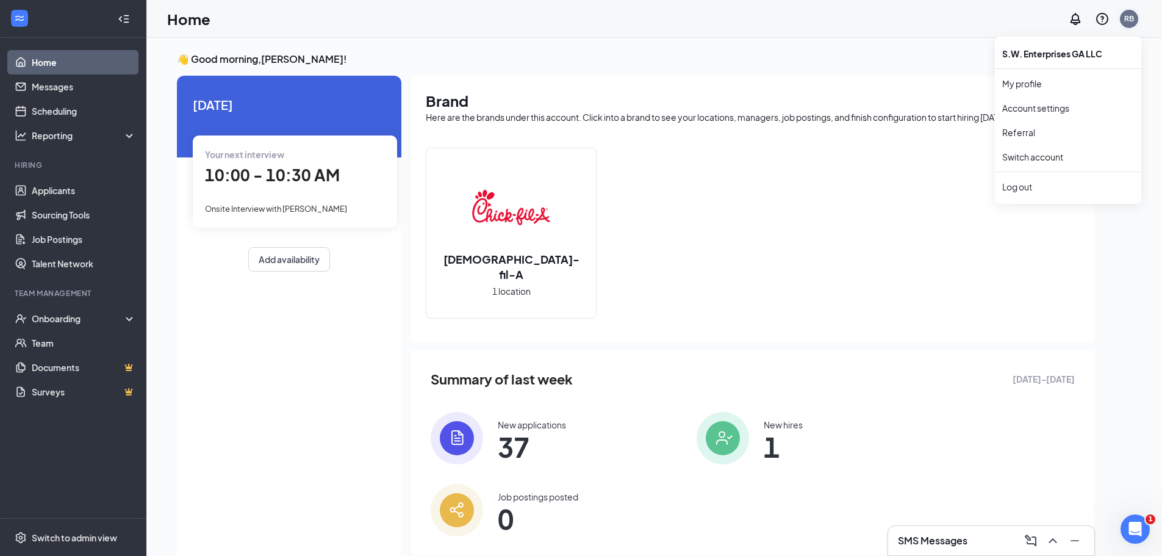
click at [1137, 20] on div "RB" at bounding box center [1129, 19] width 18 height 18
click at [1050, 109] on link "Account settings" at bounding box center [1069, 108] width 132 height 12
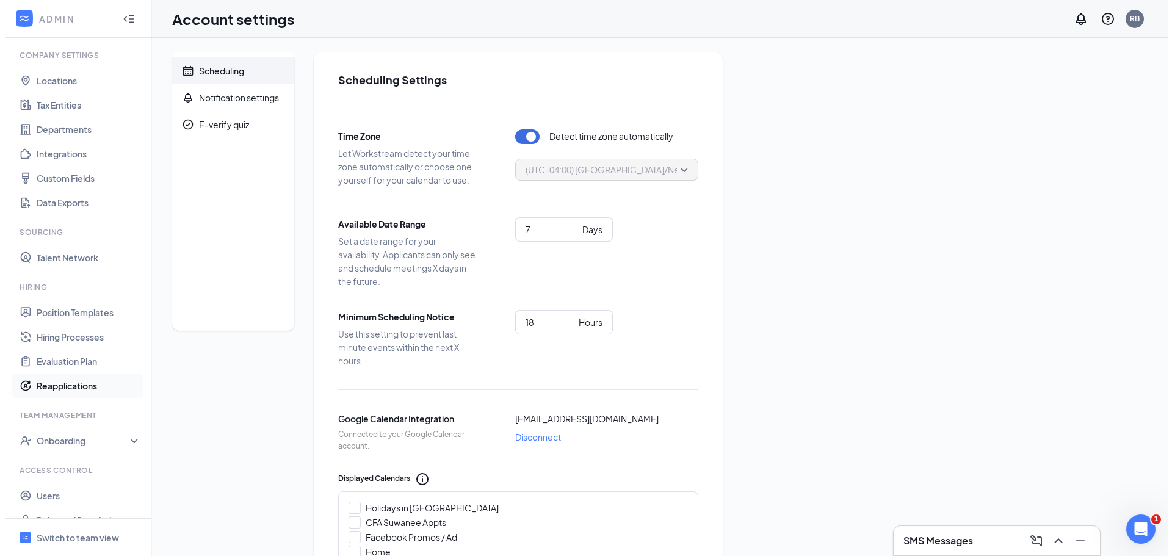
scroll to position [56, 0]
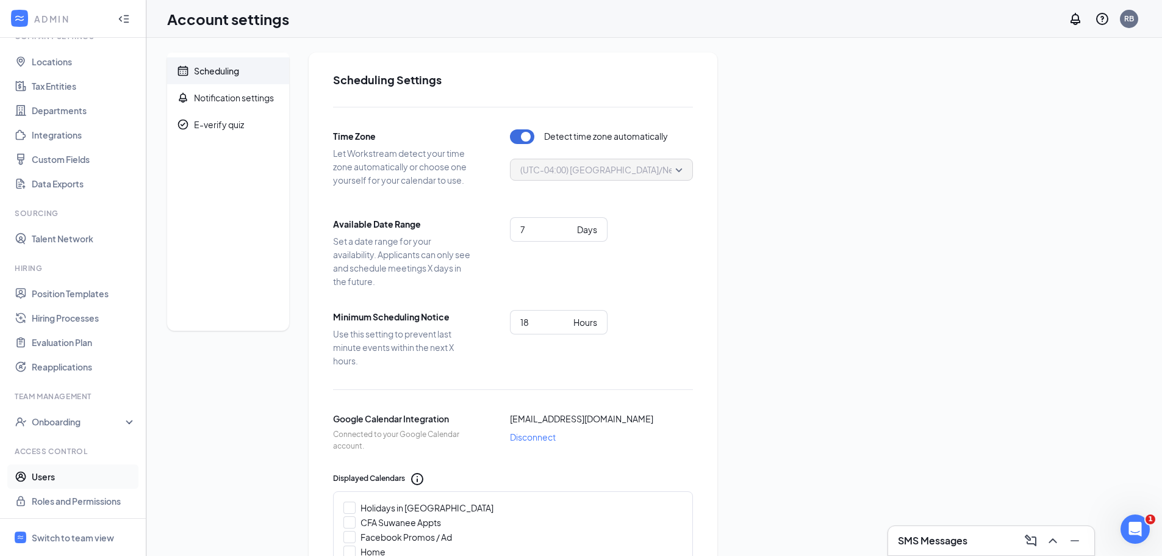
click at [38, 481] on link "Users" at bounding box center [84, 476] width 104 height 24
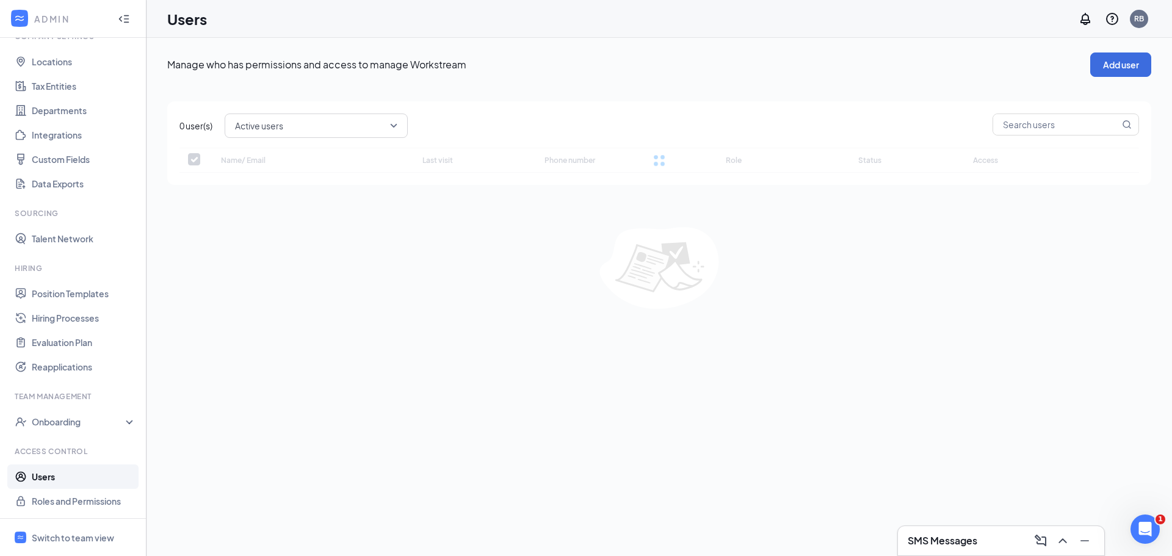
checkbox input "false"
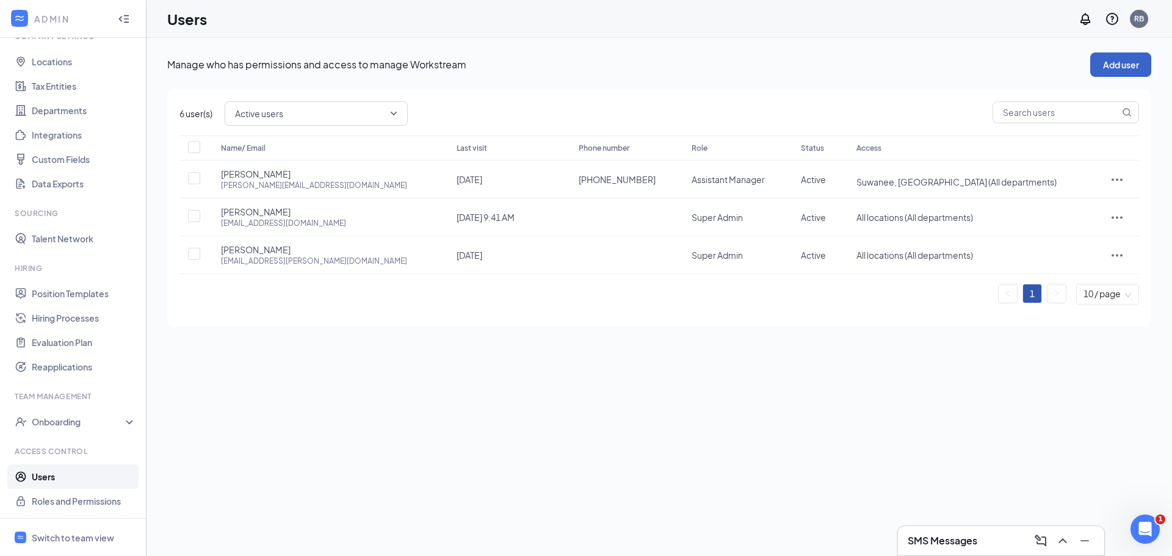
click at [1125, 63] on button "Add user" at bounding box center [1120, 64] width 61 height 24
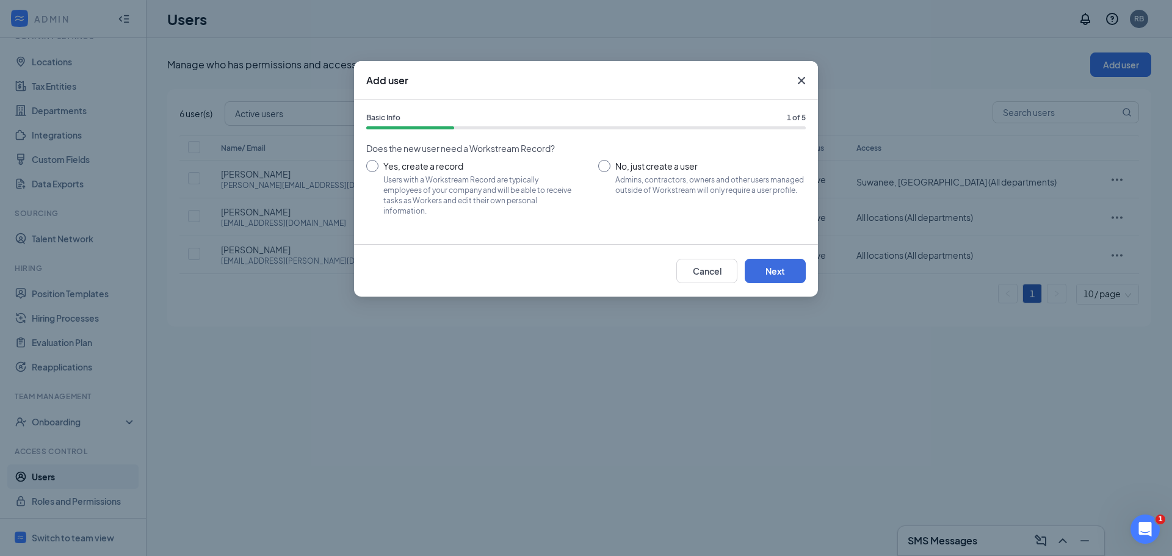
click at [369, 164] on input "Yes, create a record Users with a Workstream Record are typically employees of …" at bounding box center [469, 187] width 207 height 55
radio input "true"
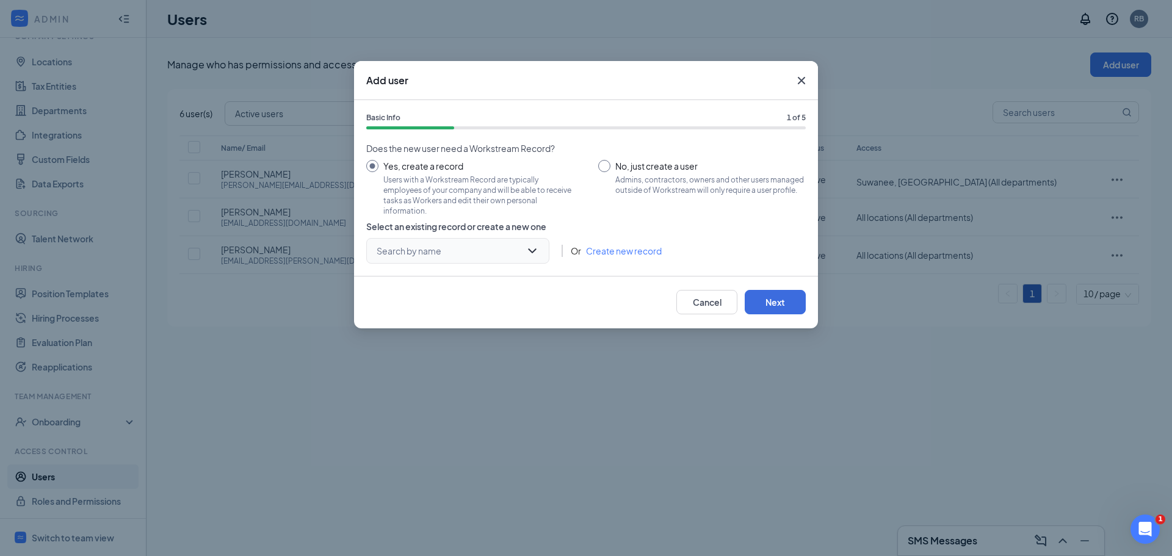
click at [530, 252] on input "search" at bounding box center [453, 251] width 160 height 24
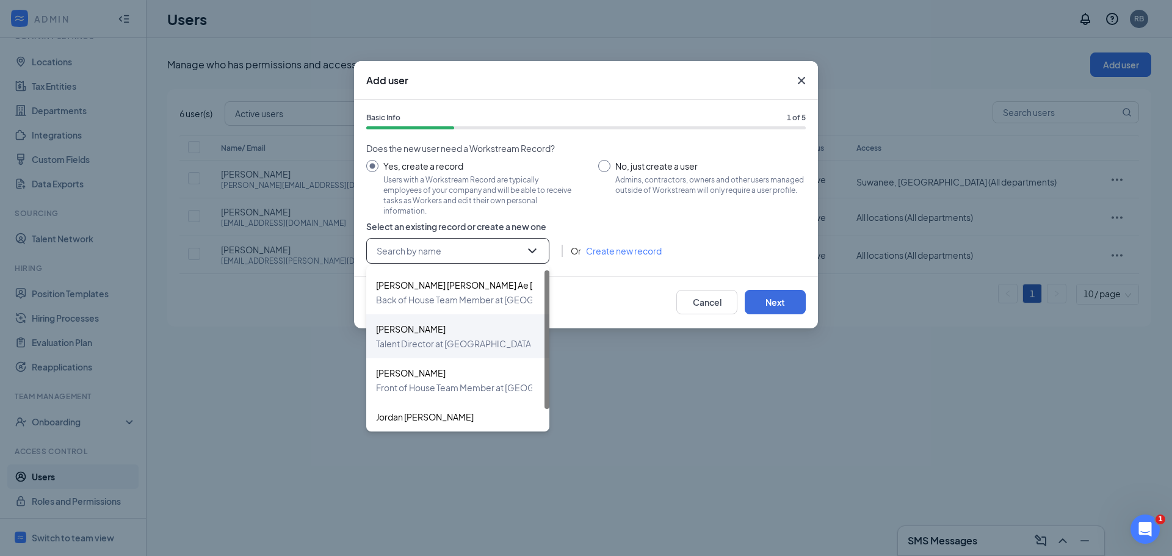
click at [416, 329] on span "CARRIS M ANDERSON" at bounding box center [501, 329] width 250 height 15
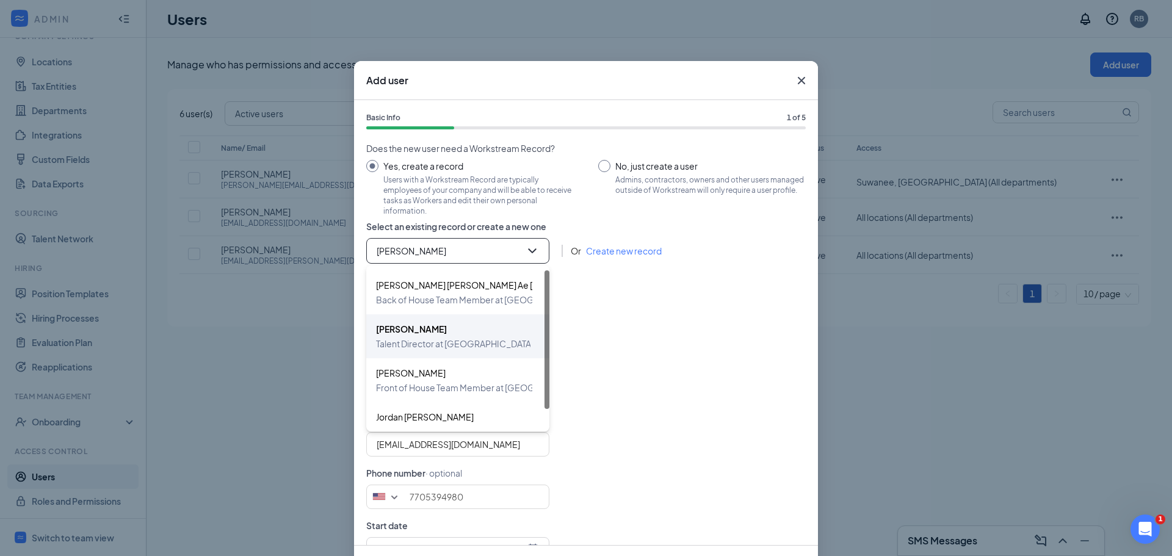
type input "(770) 539-4980"
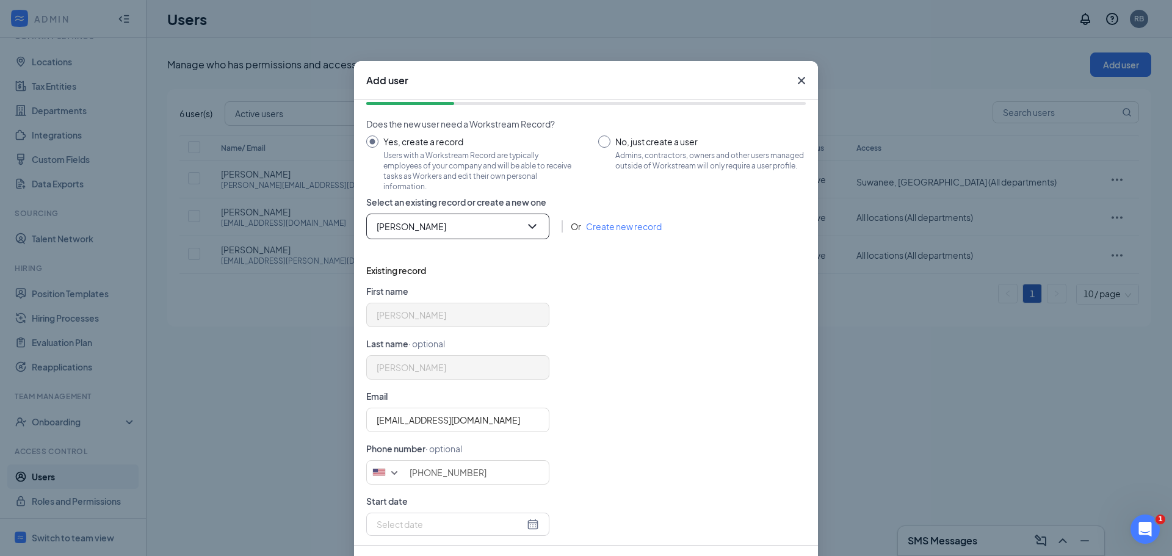
scroll to position [37, 0]
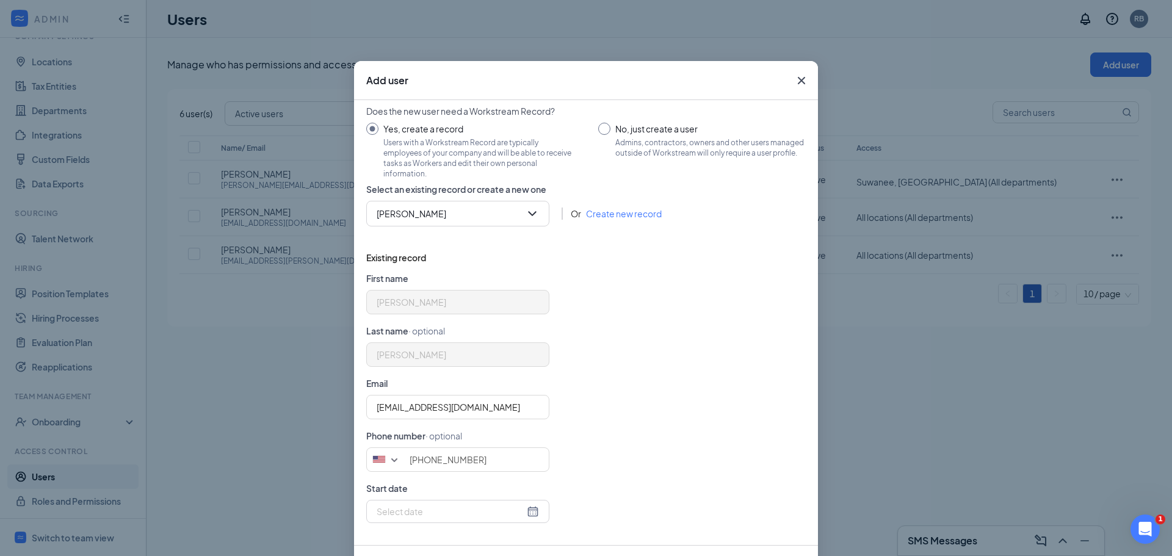
click at [485, 518] on div at bounding box center [457, 511] width 183 height 23
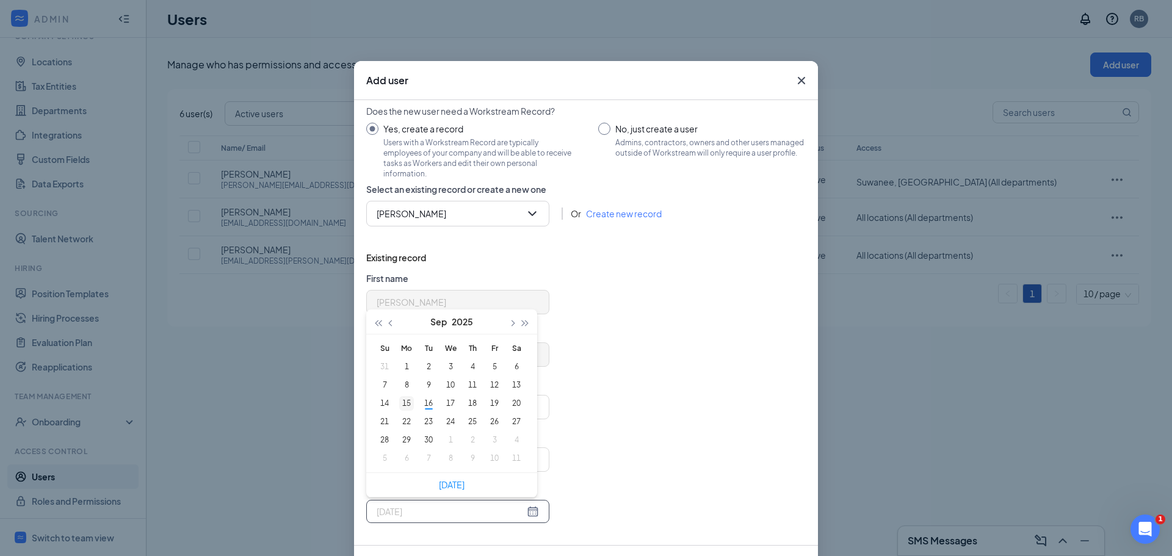
type input "2025-09-15"
click at [403, 406] on div "15" at bounding box center [406, 403] width 15 height 15
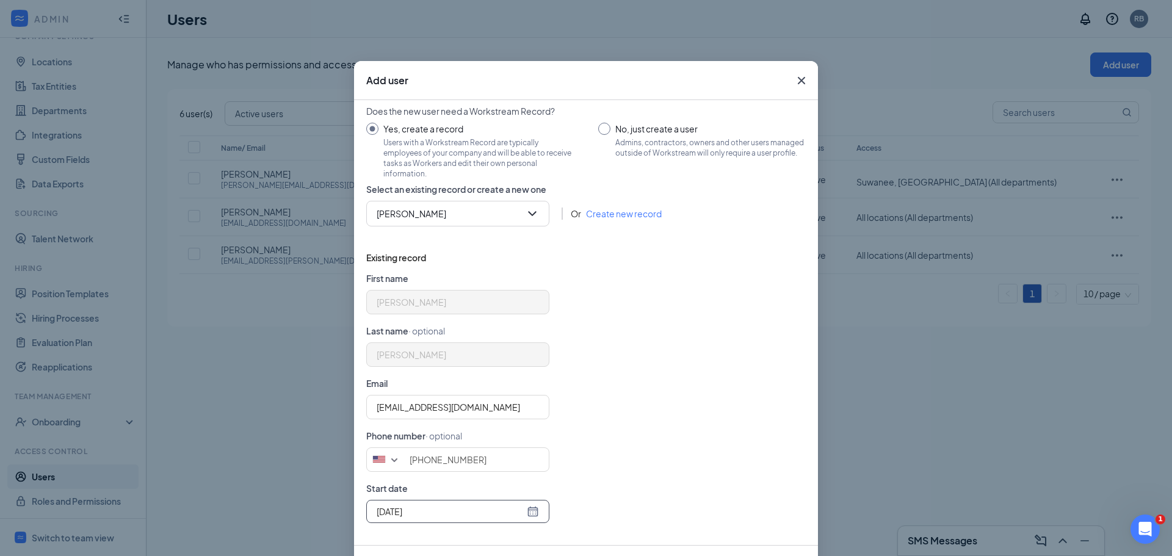
click at [661, 406] on div "carrisandersonn21@gmail.com" at bounding box center [585, 407] width 439 height 24
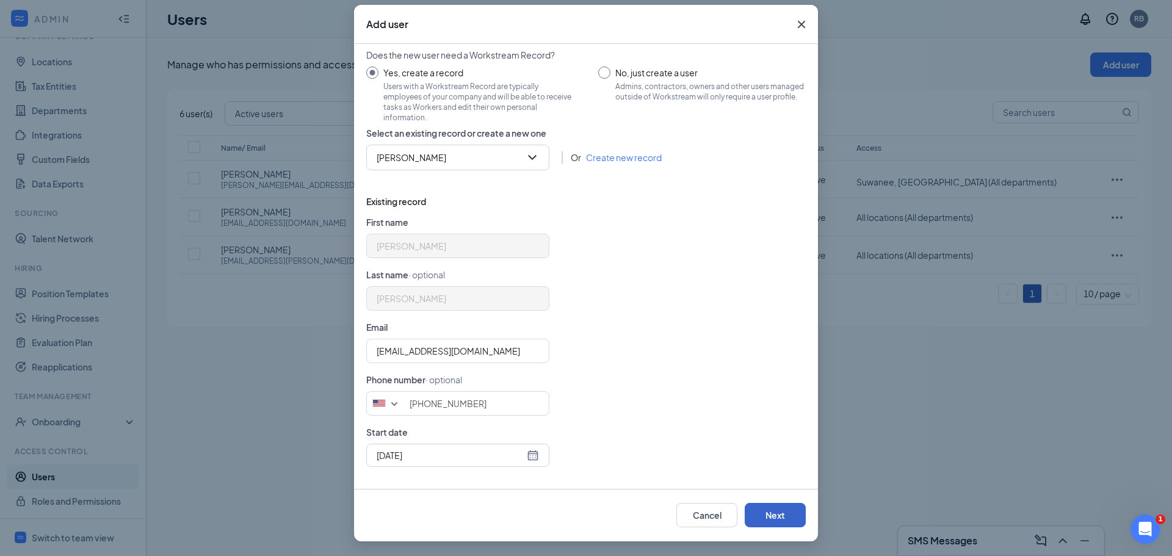
click at [780, 509] on button "Next" at bounding box center [774, 515] width 61 height 24
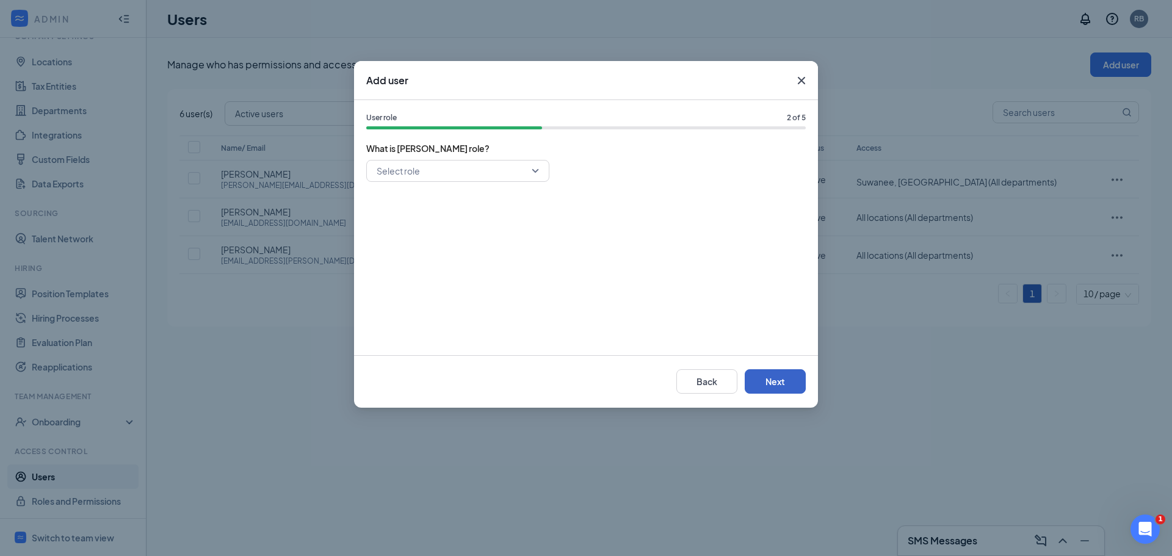
scroll to position [0, 0]
click at [538, 173] on div "Select role" at bounding box center [457, 171] width 183 height 22
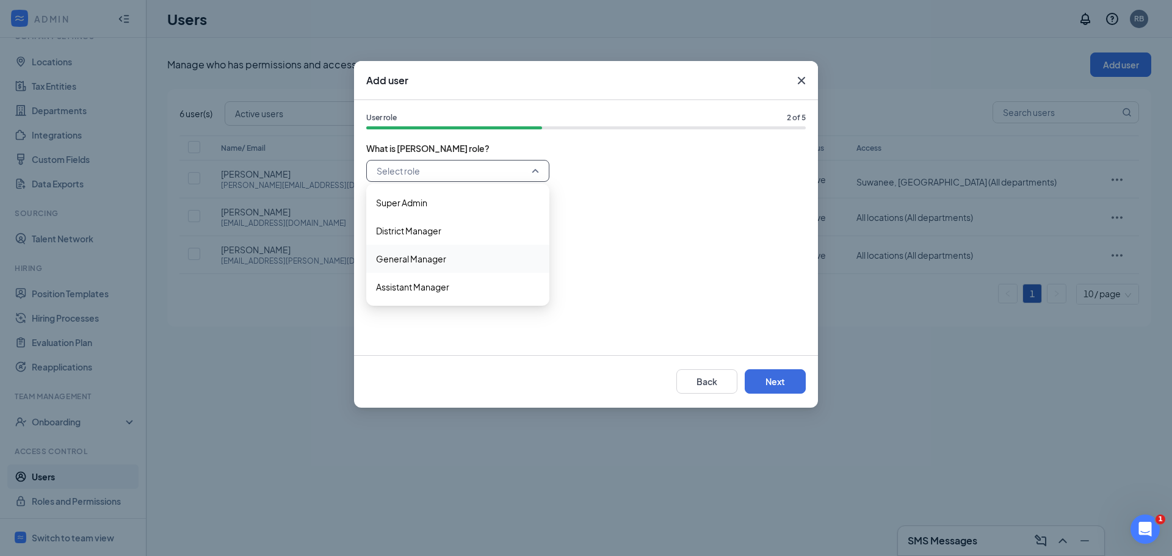
click at [455, 255] on span "General Manager" at bounding box center [458, 258] width 164 height 13
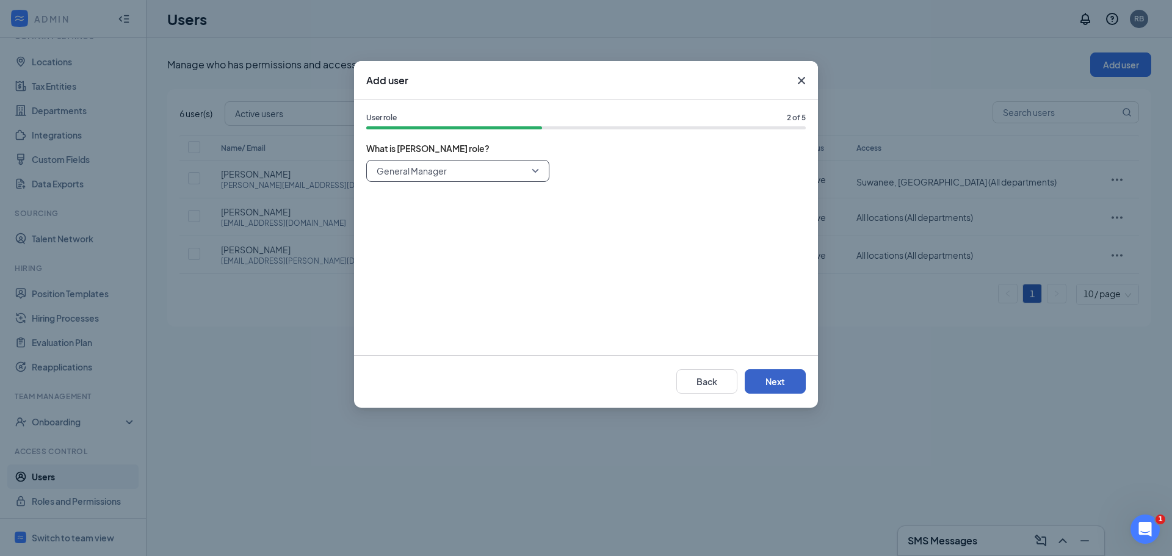
click at [778, 373] on button "Next" at bounding box center [774, 381] width 61 height 24
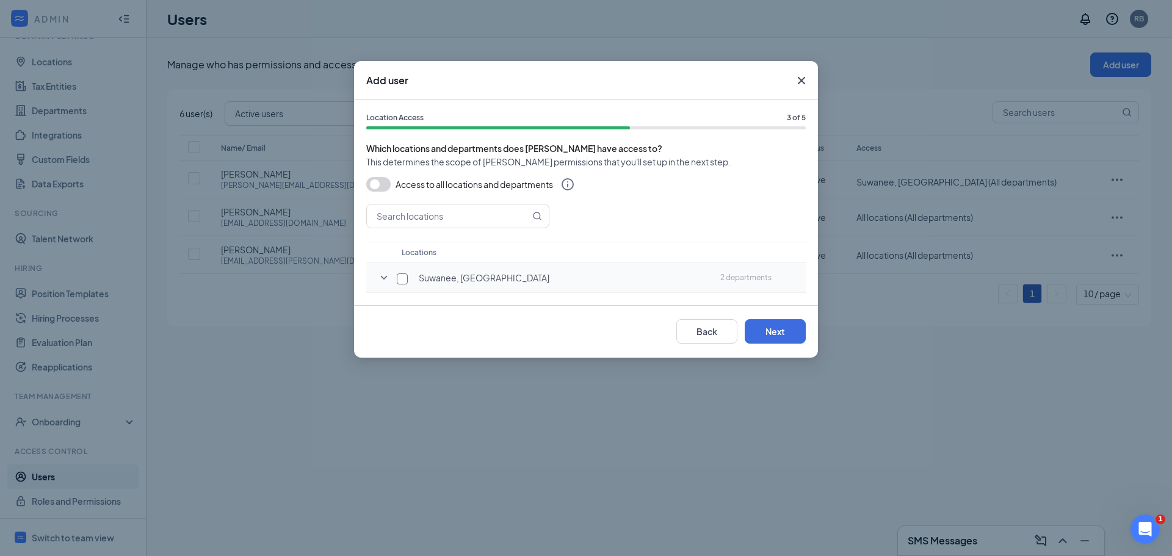
click at [401, 283] on input "checkbox" at bounding box center [402, 278] width 11 height 11
checkbox input "true"
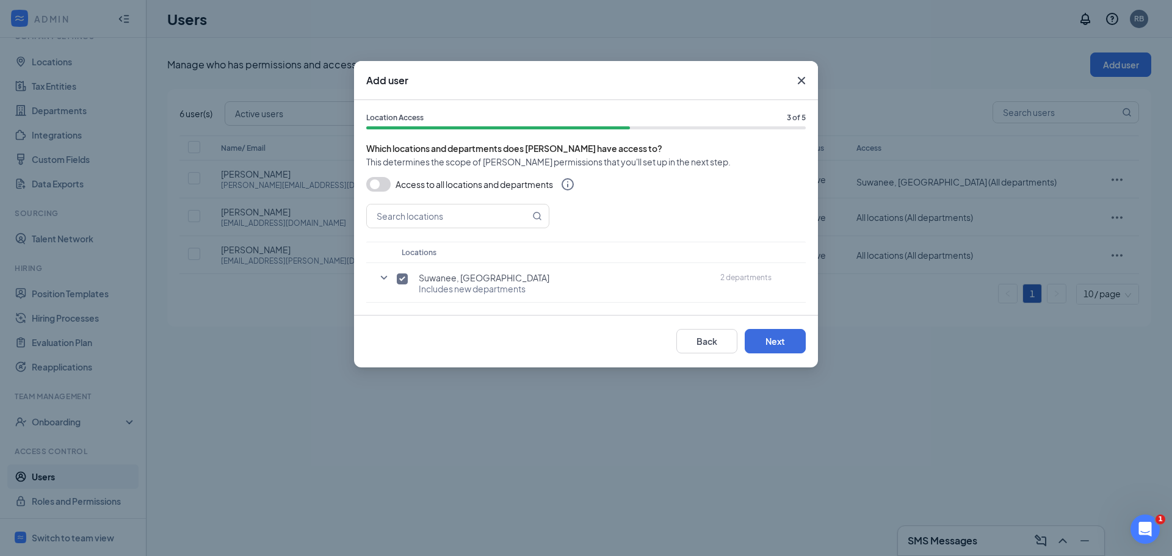
click at [382, 182] on button "button" at bounding box center [378, 184] width 24 height 15
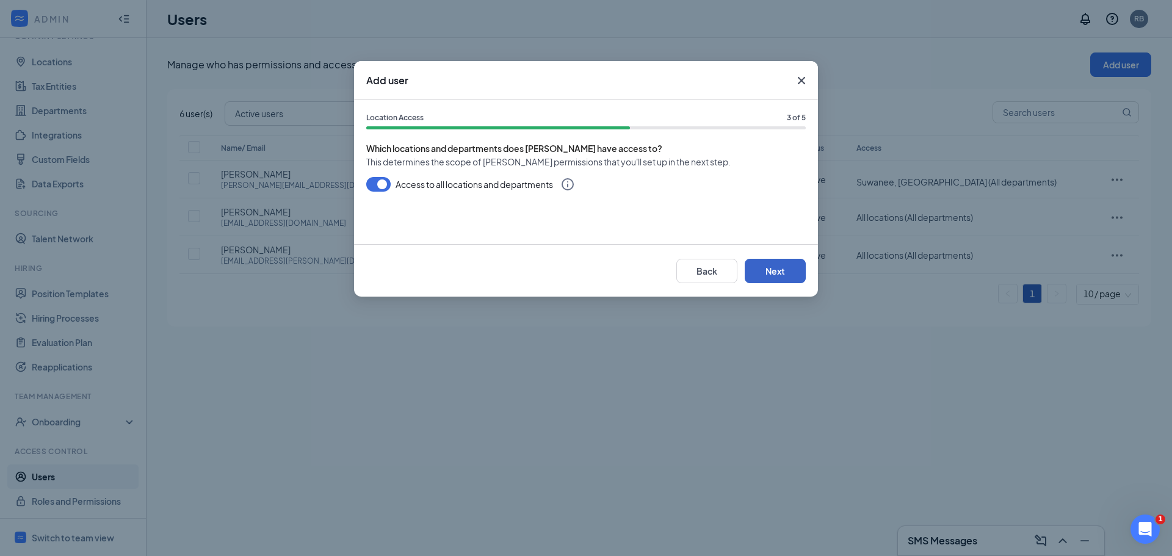
click at [767, 273] on button "Next" at bounding box center [774, 271] width 61 height 24
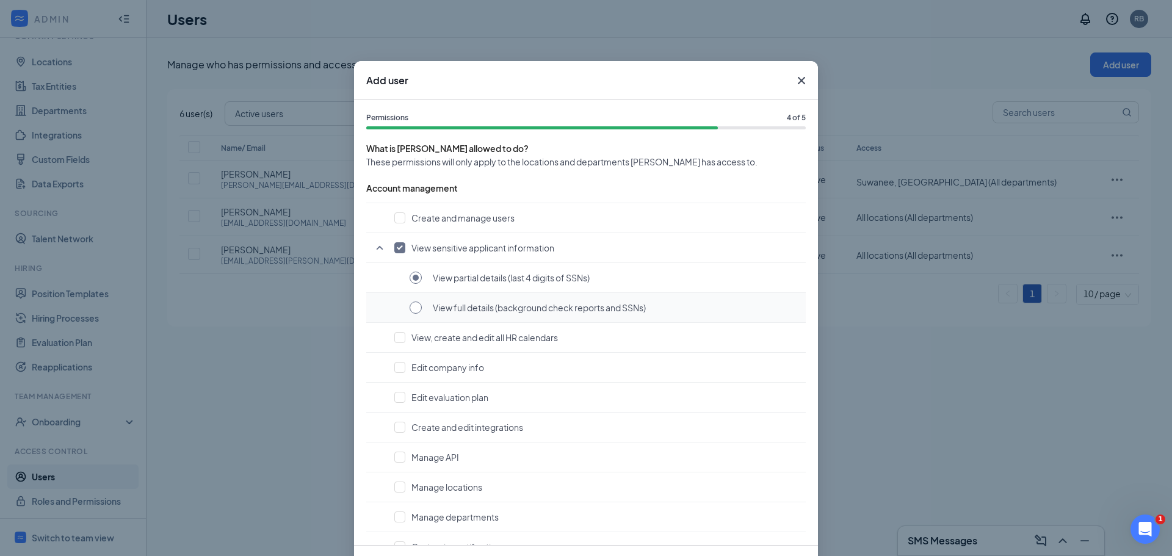
click at [410, 303] on input "radio" at bounding box center [415, 307] width 12 height 12
radio input "true"
radio input "false"
click at [395, 215] on input "checkbox" at bounding box center [399, 217] width 11 height 11
checkbox input "true"
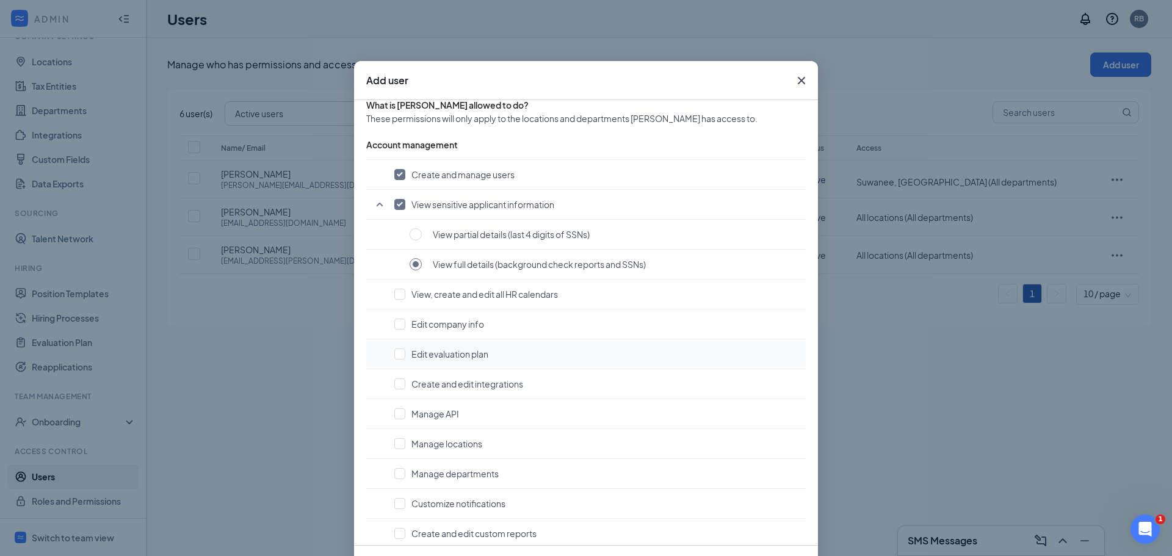
scroll to position [183, 0]
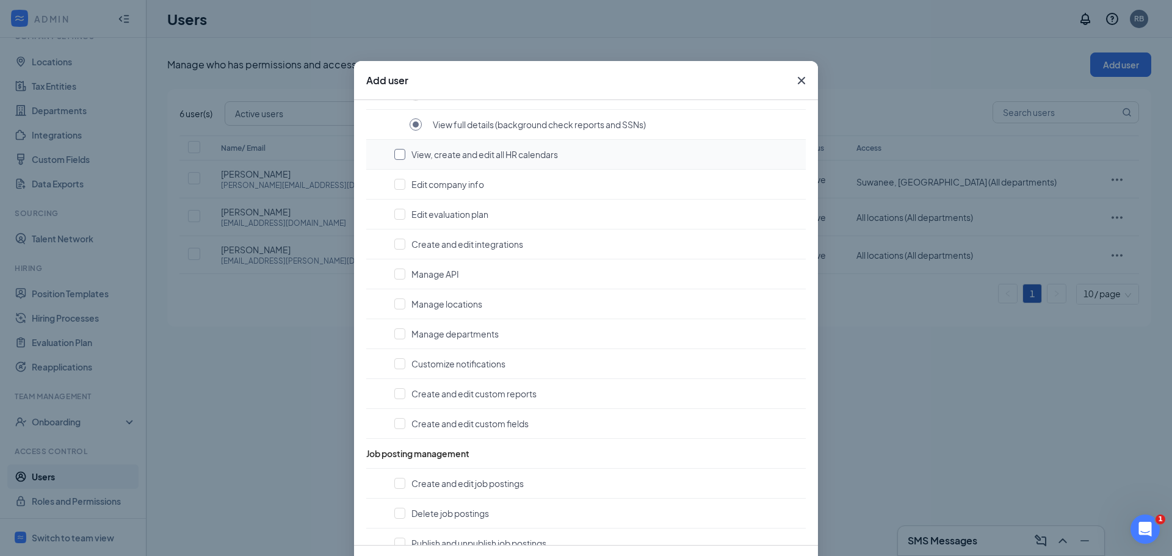
click at [398, 153] on input "checkbox" at bounding box center [399, 154] width 11 height 11
checkbox input "true"
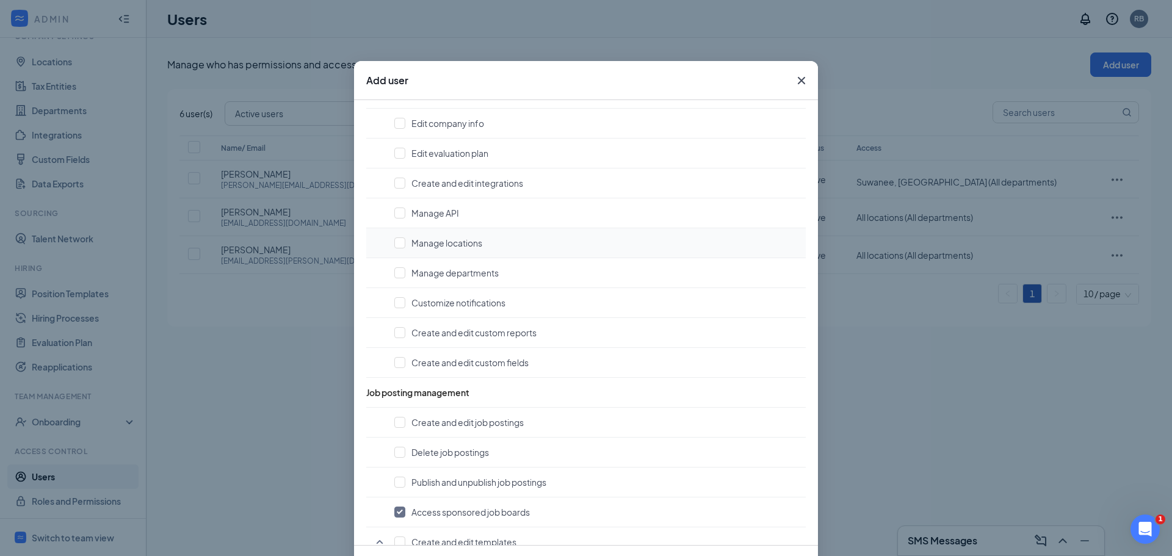
scroll to position [305, 0]
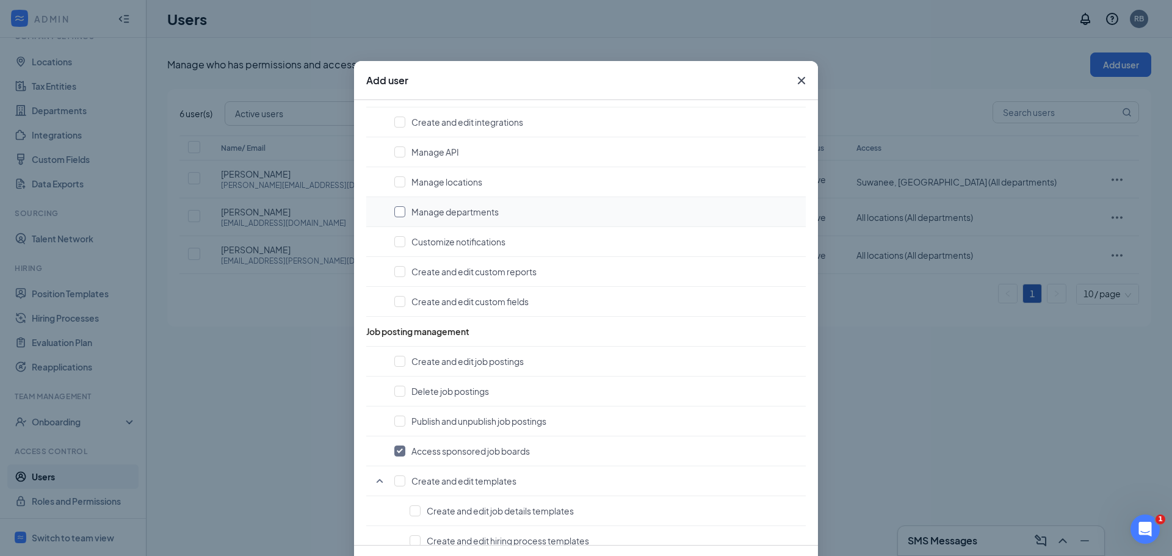
click at [397, 207] on input "checkbox" at bounding box center [399, 211] width 11 height 11
checkbox input "true"
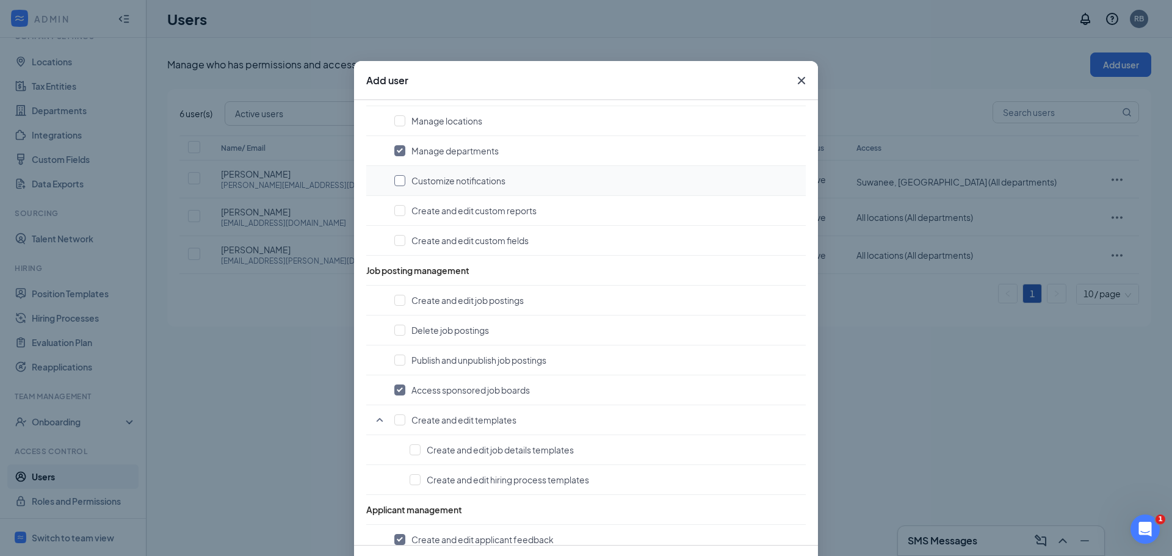
click at [397, 182] on input "checkbox" at bounding box center [399, 180] width 11 height 11
checkbox input "true"
click at [394, 211] on input "checkbox" at bounding box center [399, 210] width 11 height 11
checkbox input "true"
click at [395, 236] on input "checkbox" at bounding box center [399, 240] width 11 height 11
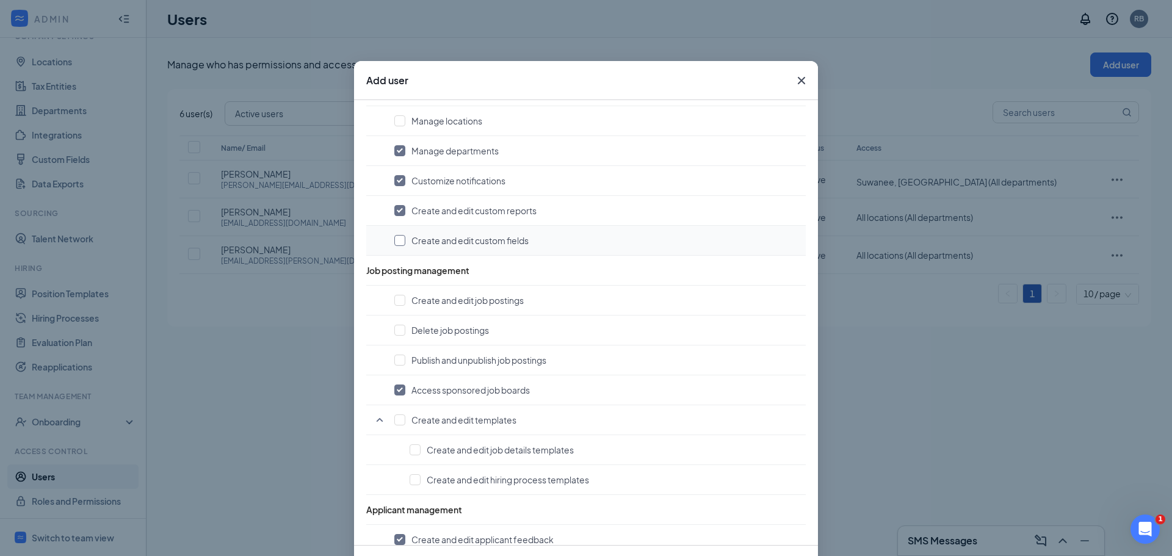
checkbox input "true"
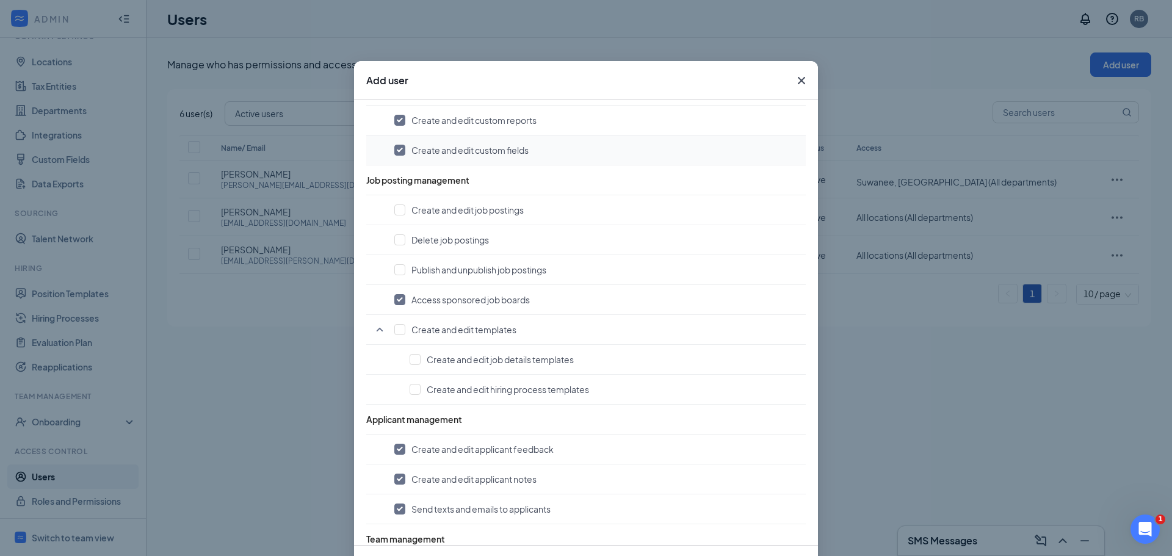
scroll to position [488, 0]
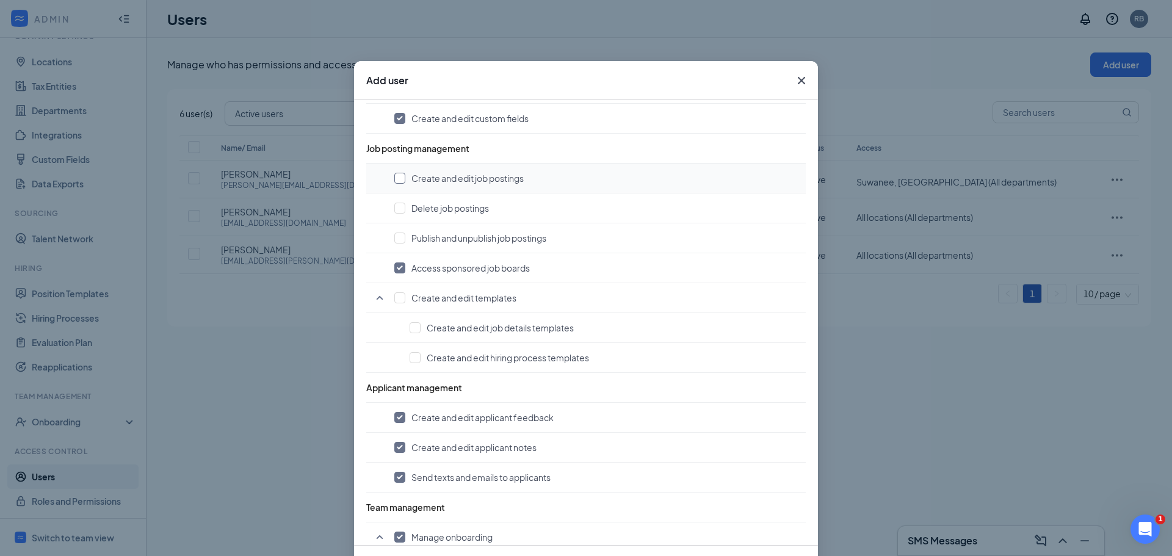
click at [394, 177] on input "checkbox" at bounding box center [399, 178] width 11 height 11
checkbox input "true"
click at [396, 206] on input "checkbox" at bounding box center [399, 208] width 11 height 11
checkbox input "true"
click at [394, 237] on input "checkbox" at bounding box center [399, 237] width 11 height 11
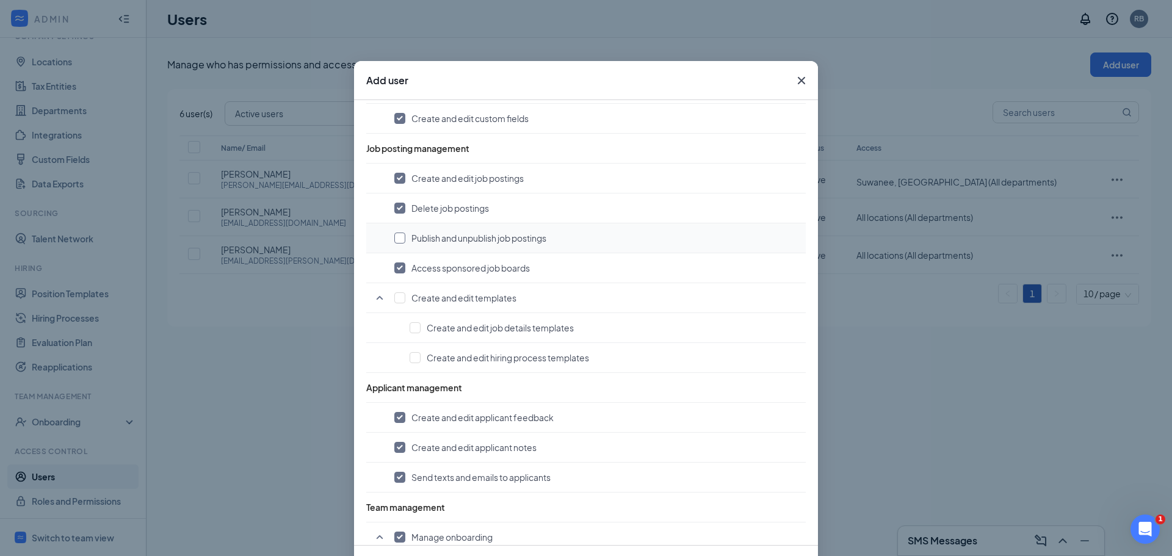
checkbox input "true"
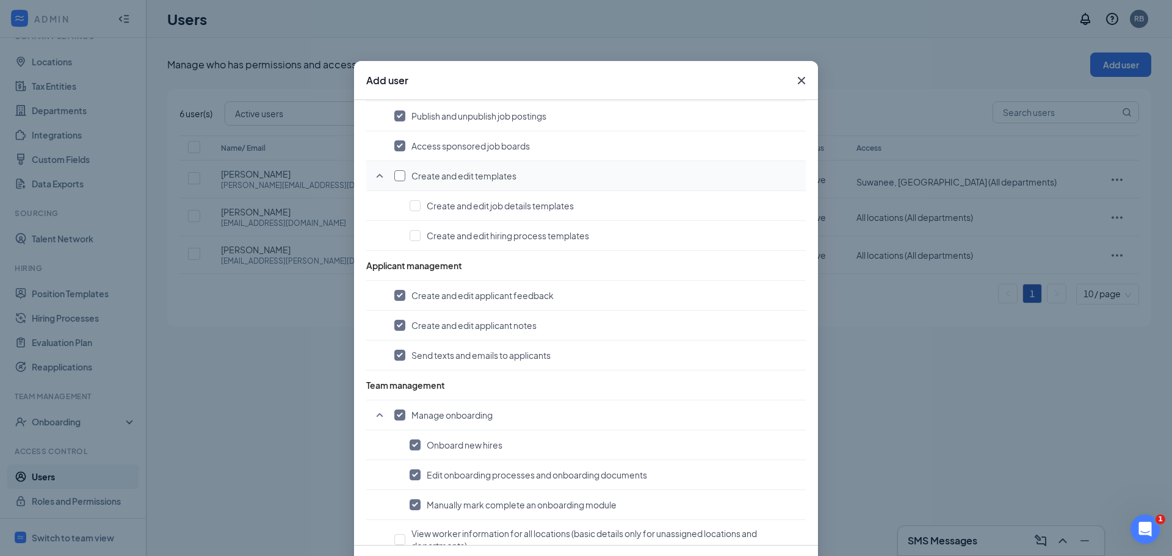
click at [398, 178] on input "checkbox" at bounding box center [399, 175] width 11 height 11
checkbox input "true"
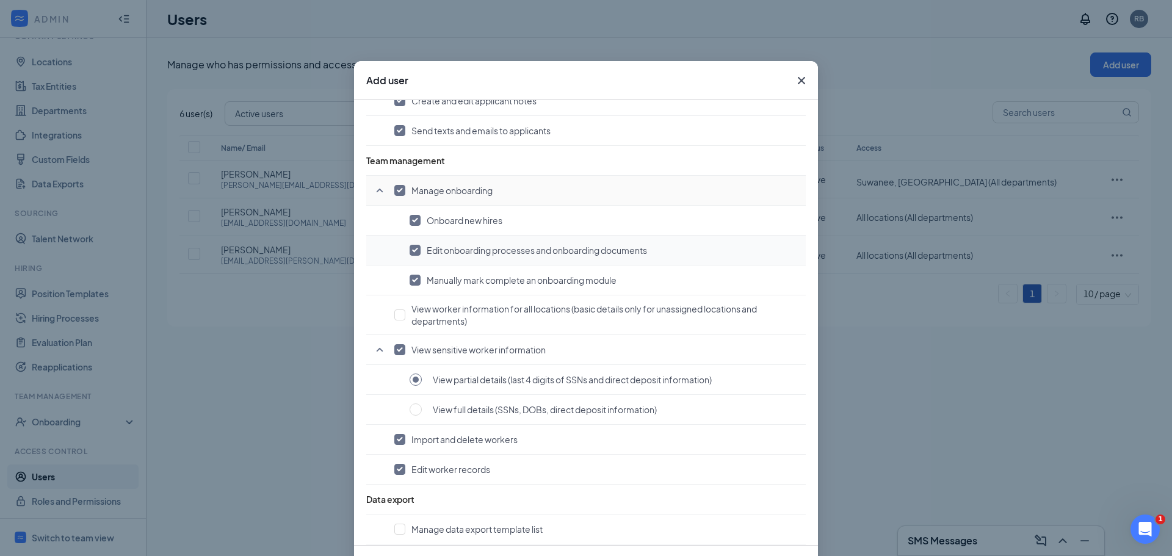
scroll to position [876, 0]
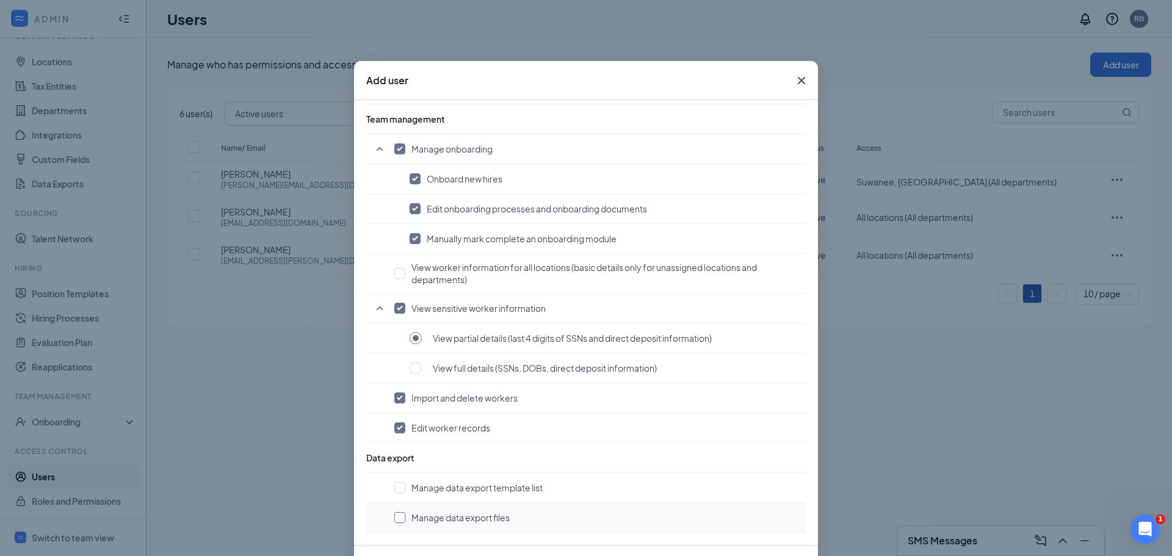
click at [395, 516] on input "checkbox" at bounding box center [399, 517] width 11 height 11
checkbox input "true"
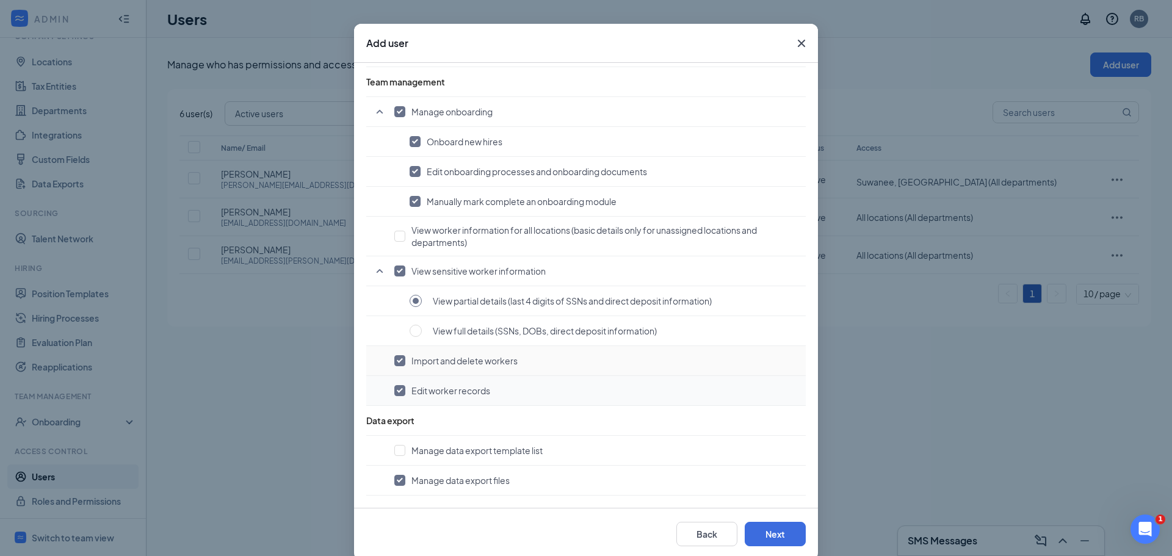
scroll to position [56, 0]
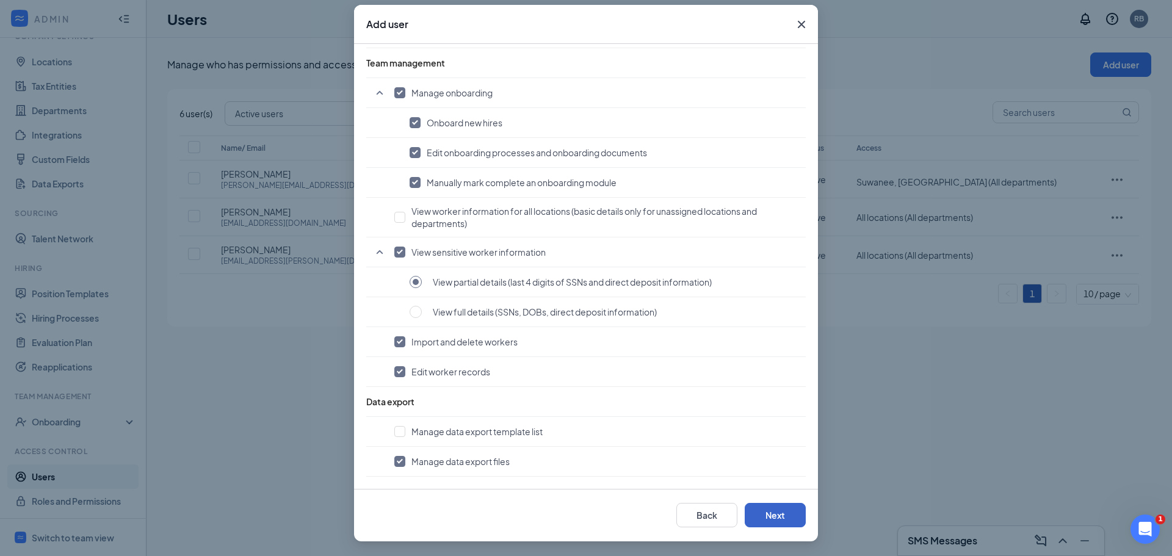
click at [768, 513] on button "Next" at bounding box center [774, 515] width 61 height 24
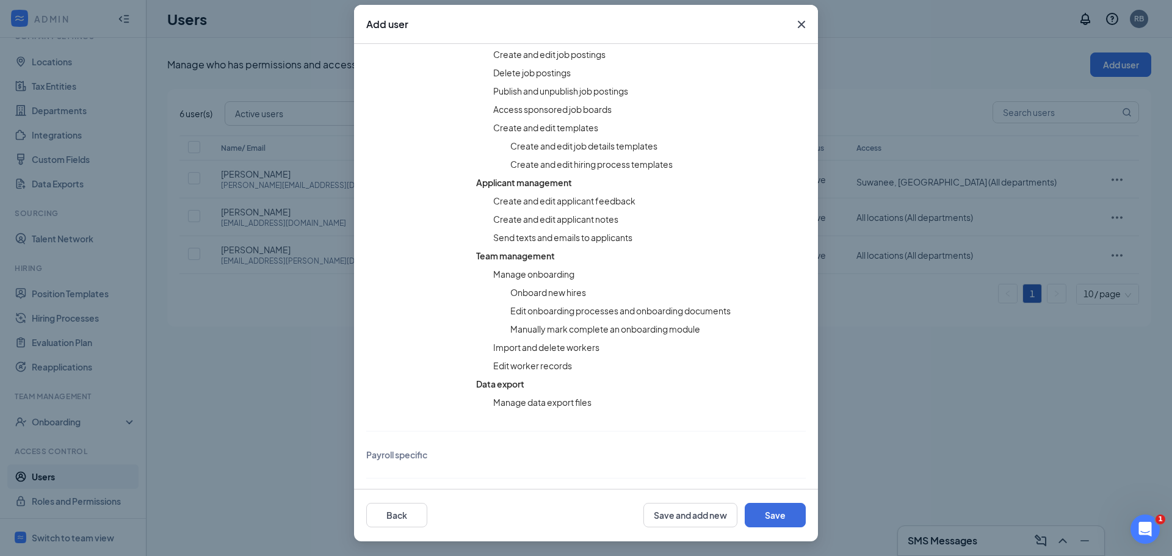
scroll to position [497, 0]
click at [779, 514] on button "Save" at bounding box center [774, 515] width 61 height 24
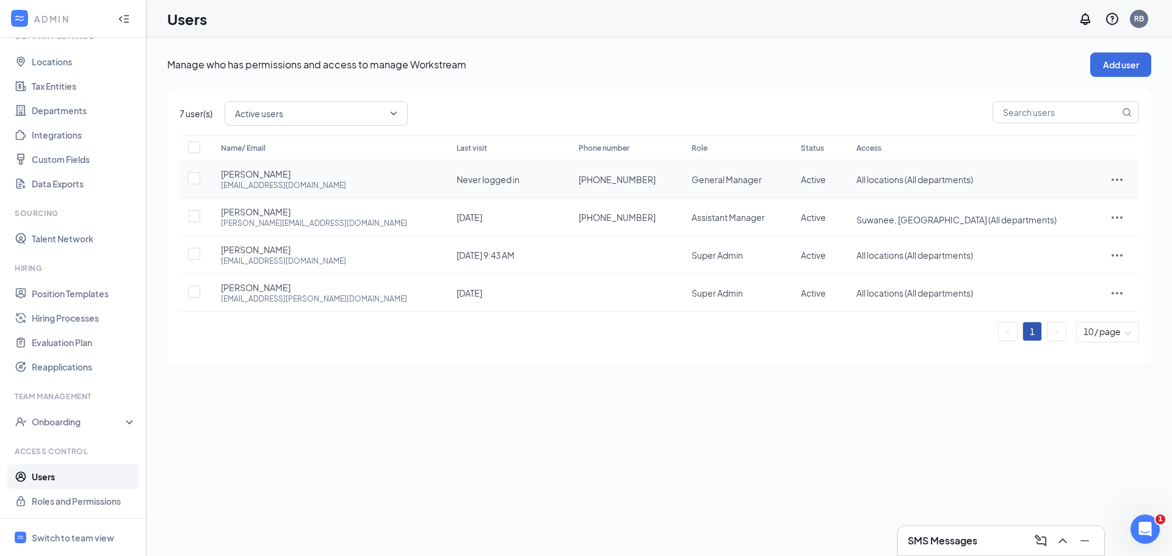
click at [1115, 179] on icon "ActionsIcon" at bounding box center [1116, 179] width 11 height 2
click at [726, 112] on div "Active users" at bounding box center [682, 113] width 914 height 24
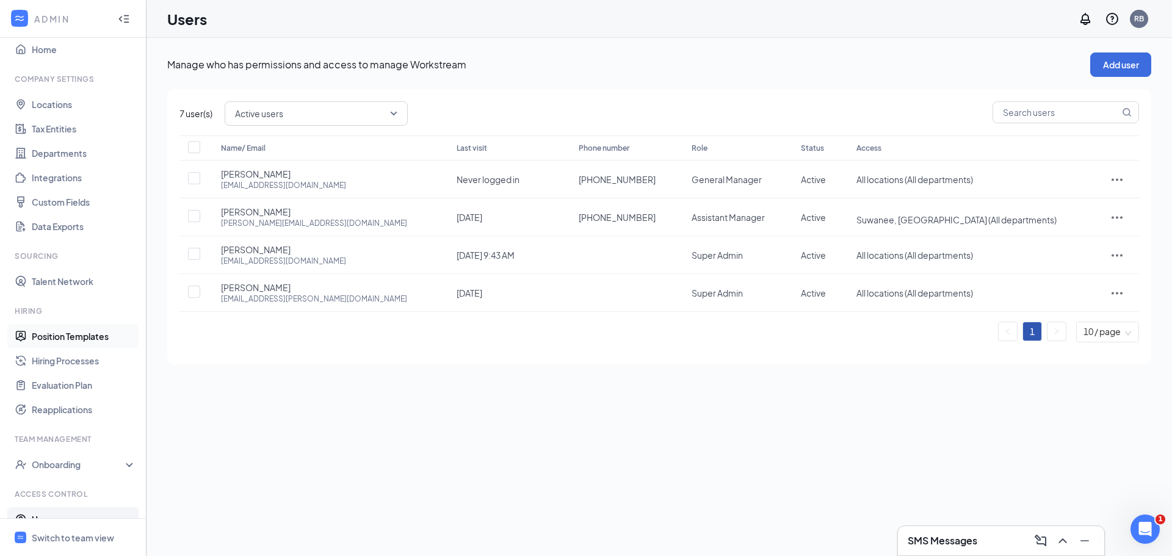
scroll to position [0, 0]
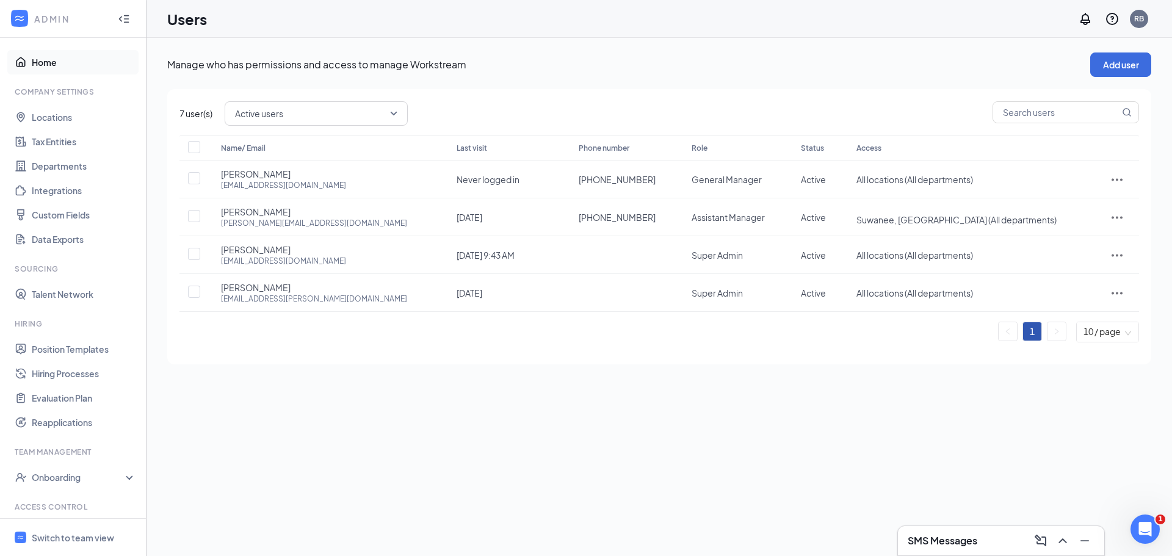
click at [41, 69] on link "Home" at bounding box center [84, 62] width 104 height 24
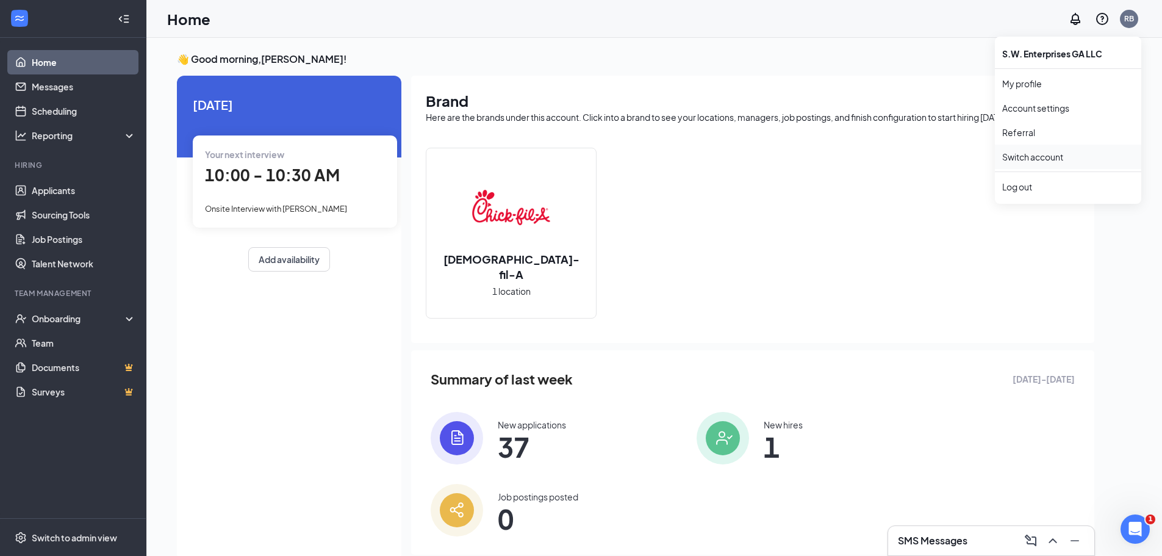
click at [1039, 154] on link "Switch account" at bounding box center [1033, 156] width 61 height 11
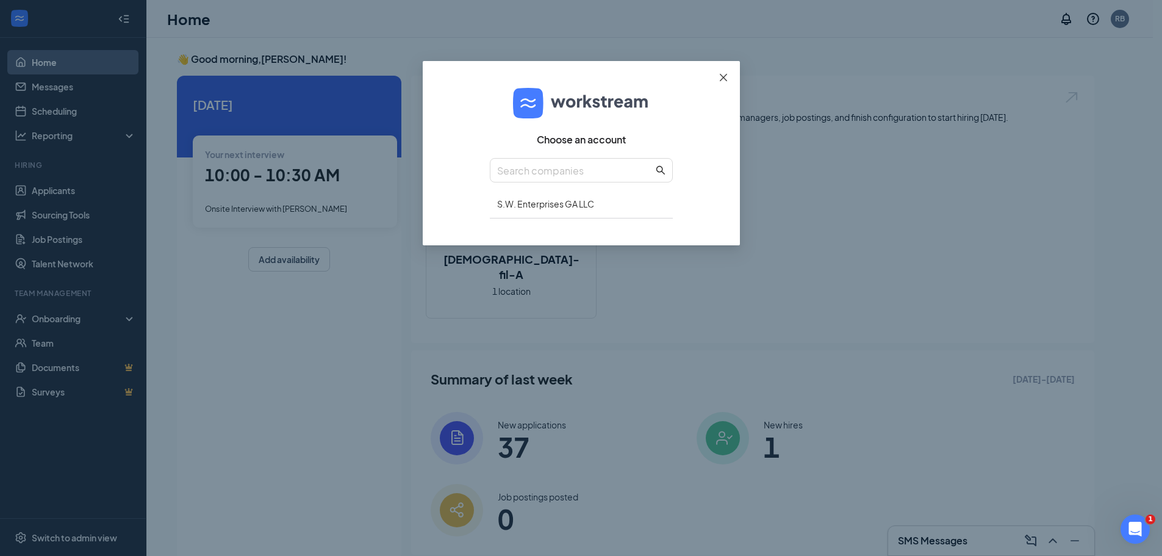
click at [725, 77] on icon "close" at bounding box center [724, 78] width 10 height 10
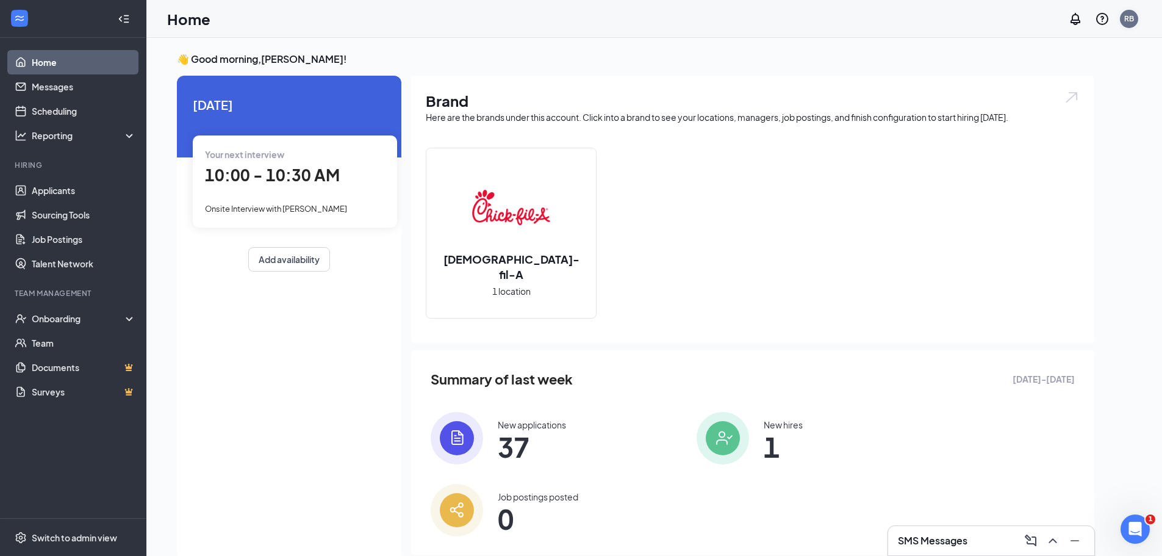
click at [1139, 20] on div "RB" at bounding box center [1129, 19] width 24 height 24
click at [1033, 155] on link "Switch account" at bounding box center [1033, 156] width 61 height 11
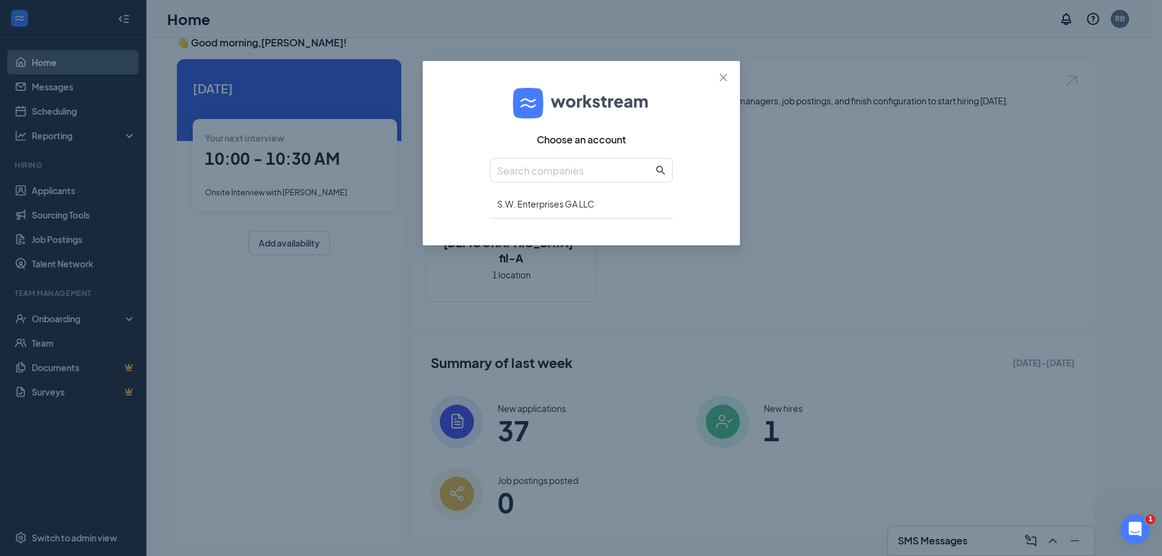
scroll to position [26, 0]
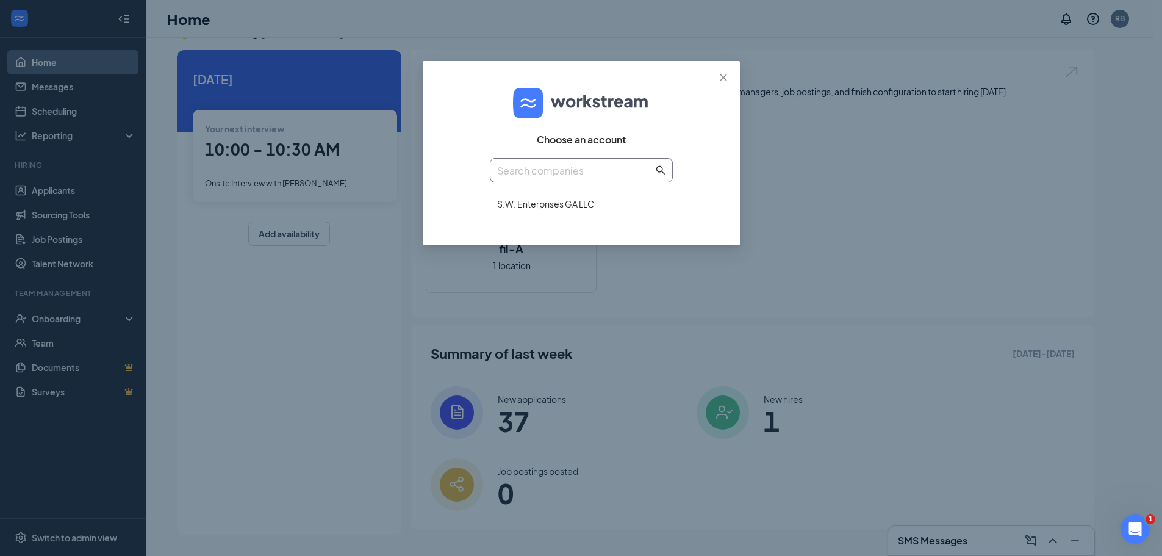
click at [596, 175] on input "text" at bounding box center [575, 170] width 156 height 15
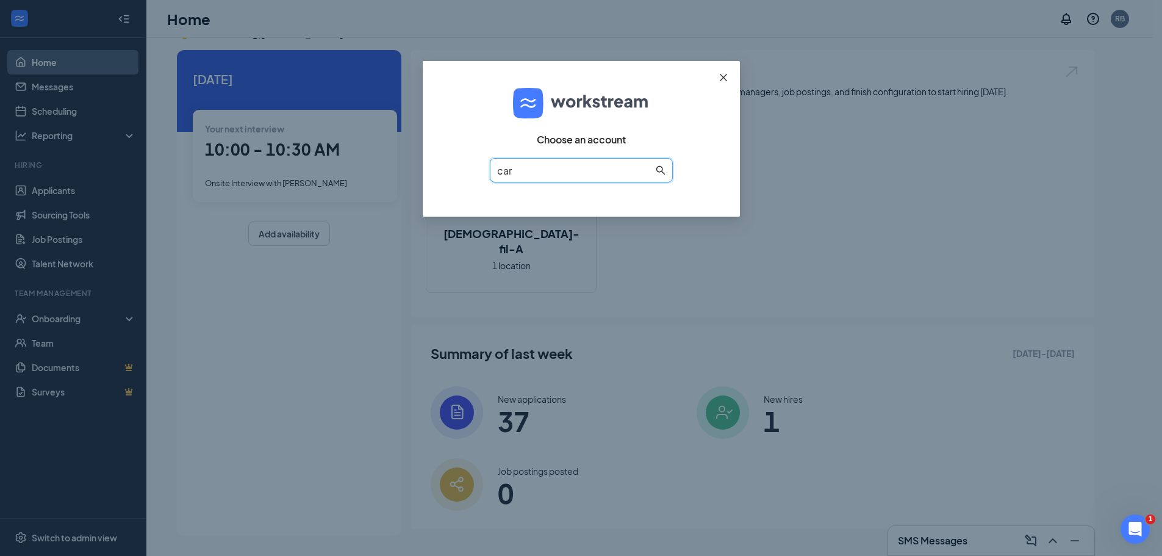
type input "car"
click at [726, 71] on span "Close" at bounding box center [723, 77] width 33 height 33
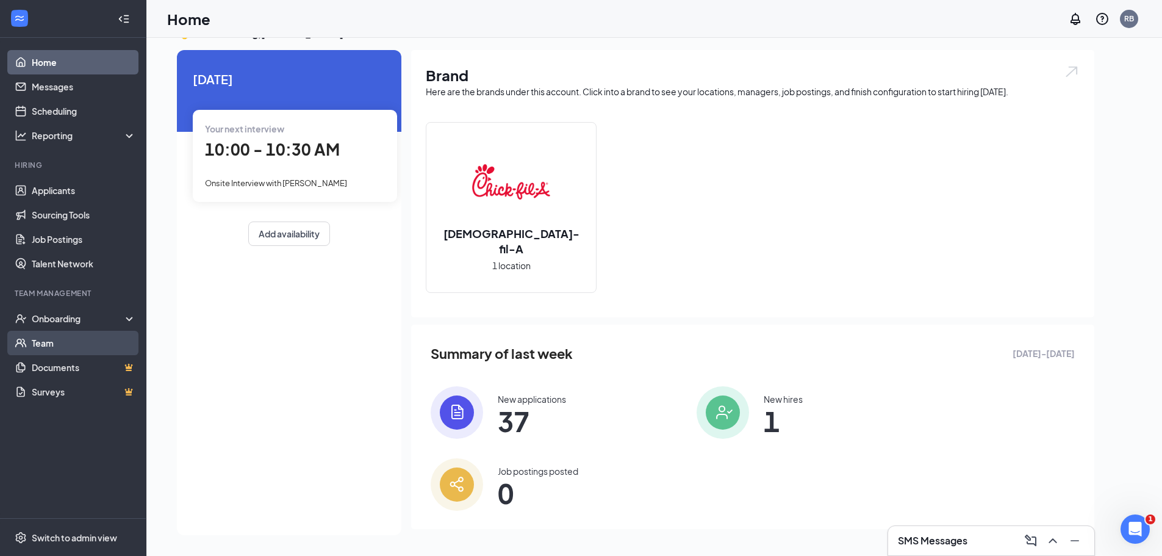
click at [54, 350] on link "Team" at bounding box center [84, 343] width 104 height 24
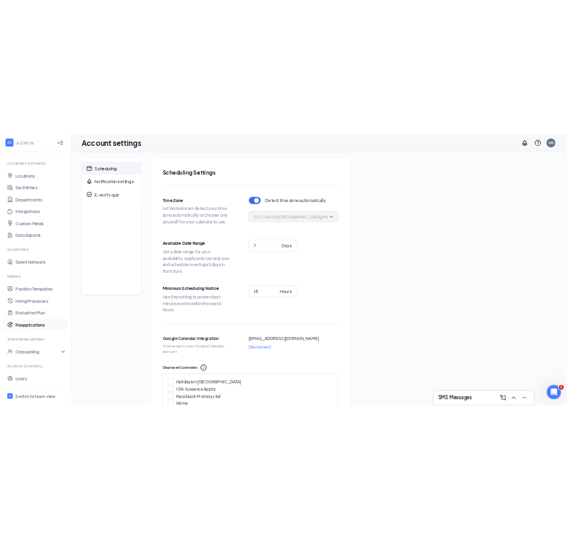
scroll to position [56, 0]
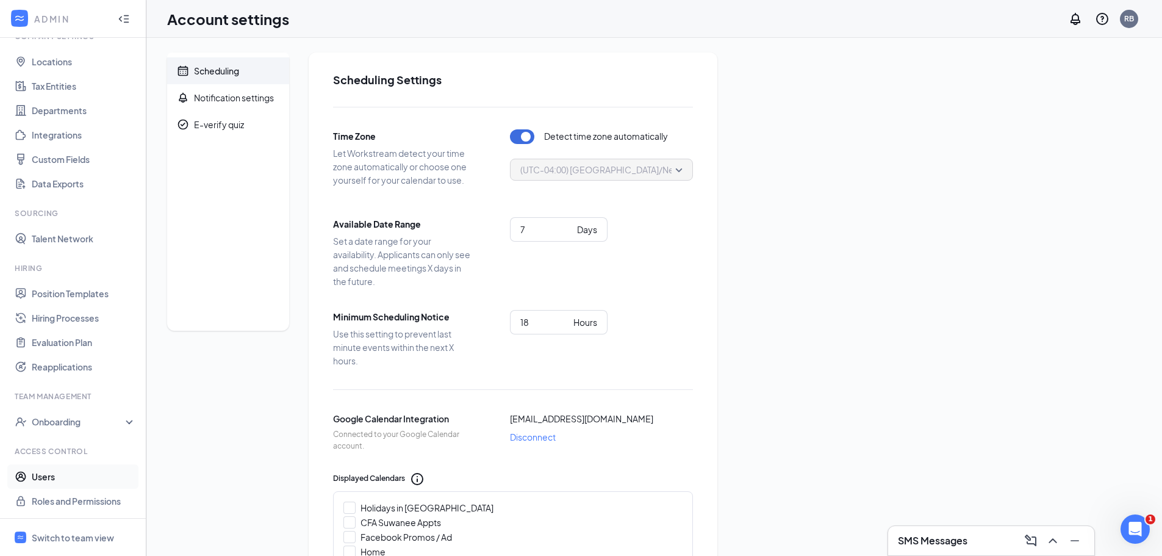
click at [64, 480] on link "Users" at bounding box center [84, 476] width 104 height 24
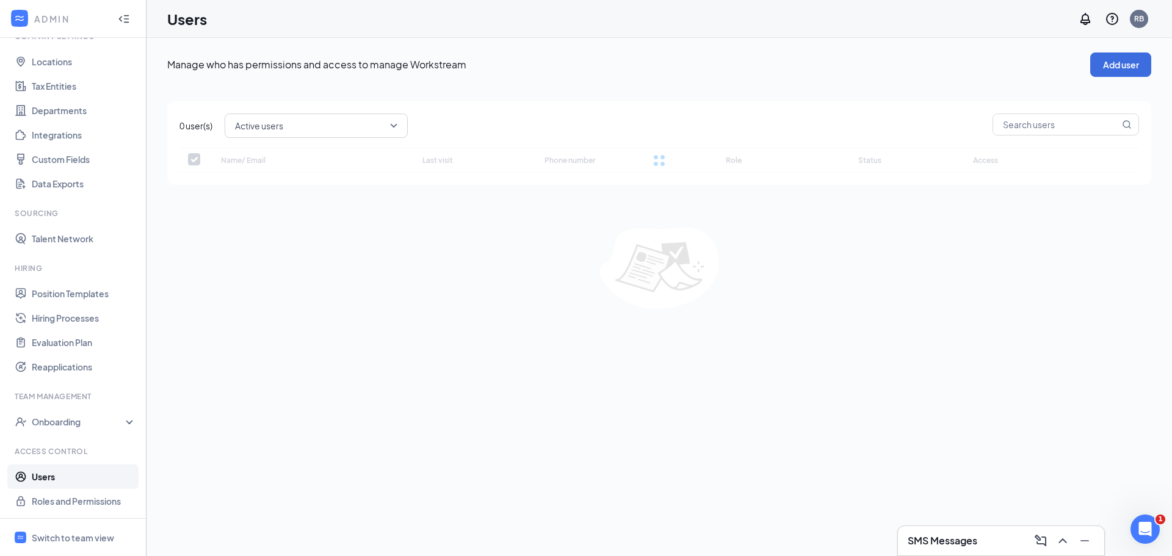
checkbox input "false"
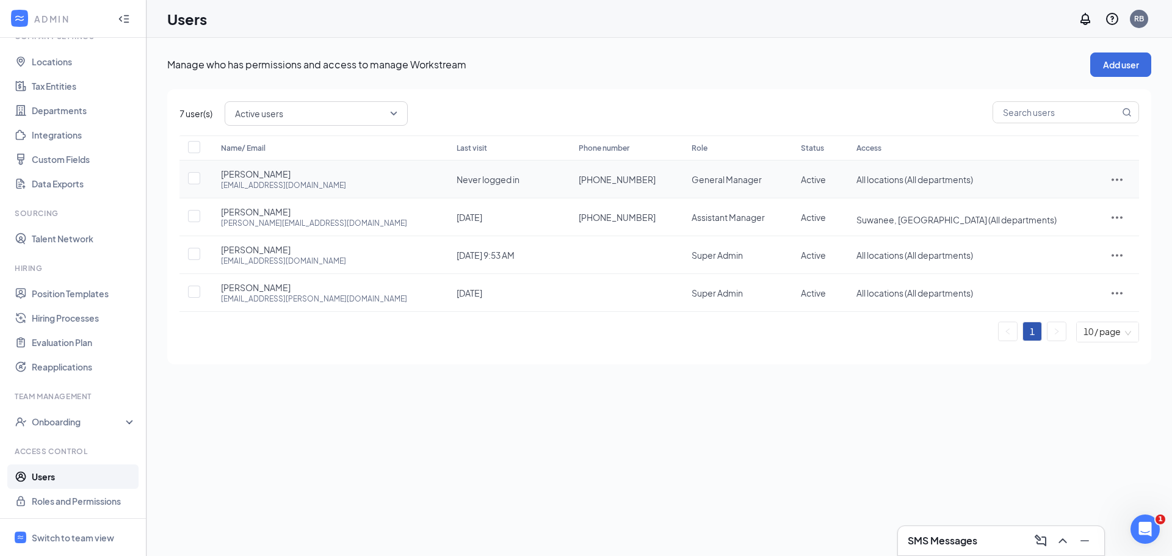
click at [1109, 182] on icon "ActionsIcon" at bounding box center [1116, 179] width 15 height 15
click at [1097, 229] on span "Reset password" at bounding box center [1072, 233] width 65 height 11
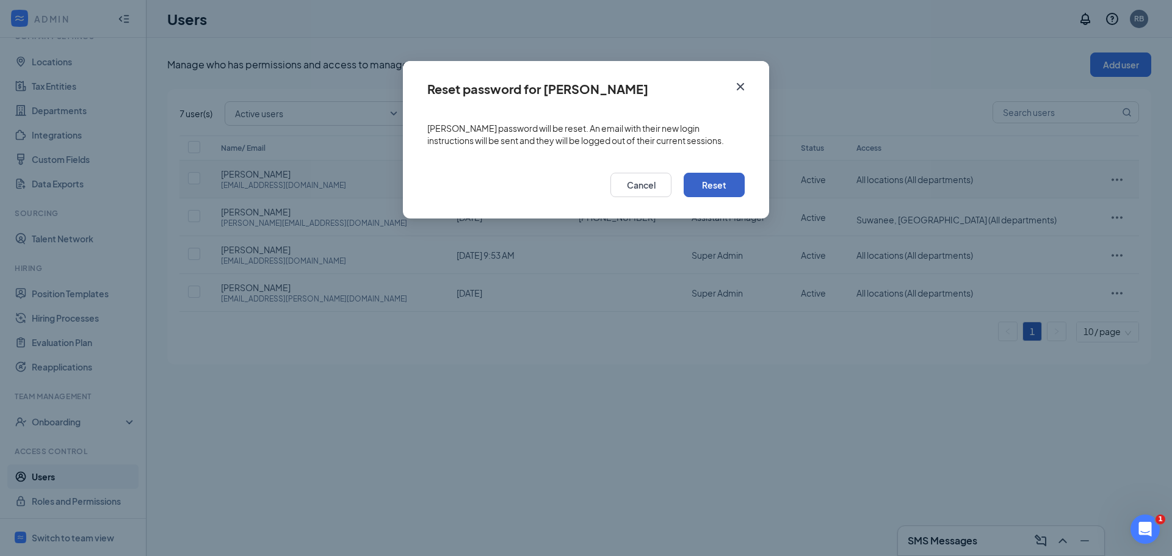
click at [722, 178] on button "Reset" at bounding box center [713, 185] width 61 height 24
